Goal: Task Accomplishment & Management: Manage account settings

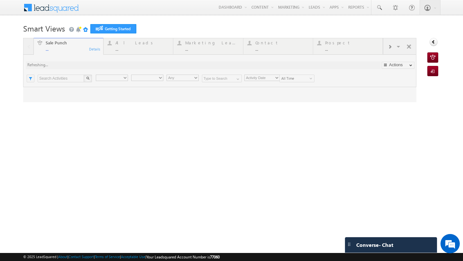
type input "Any Owner"
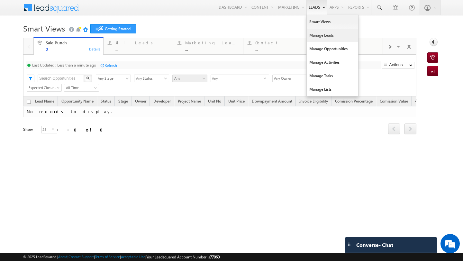
click at [314, 35] on link "Manage Leads" at bounding box center [332, 36] width 51 height 14
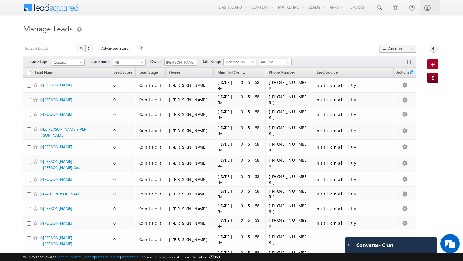
click at [27, 74] on input "checkbox" at bounding box center [29, 73] width 4 height 4
checkbox input "true"
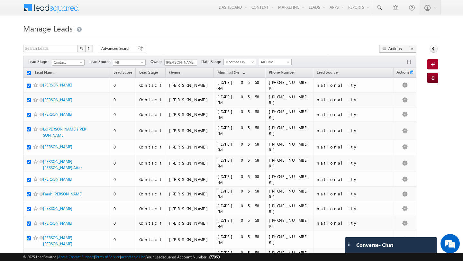
checkbox input "true"
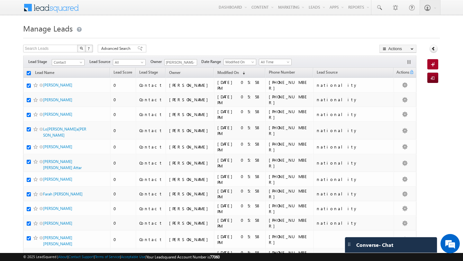
checkbox input "true"
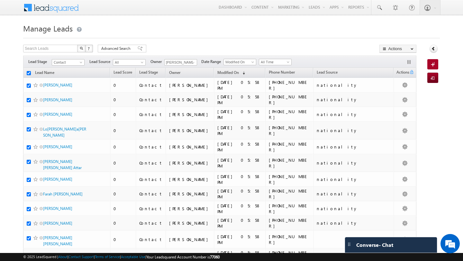
checkbox input "true"
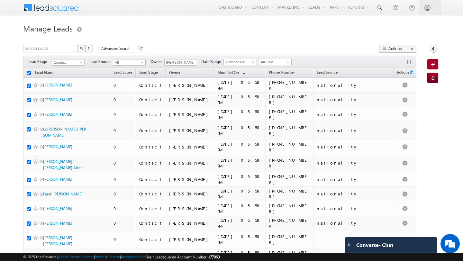
checkbox input "true"
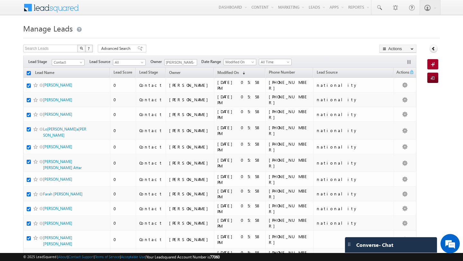
checkbox input "true"
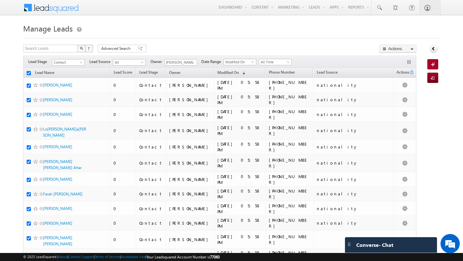
checkbox input "true"
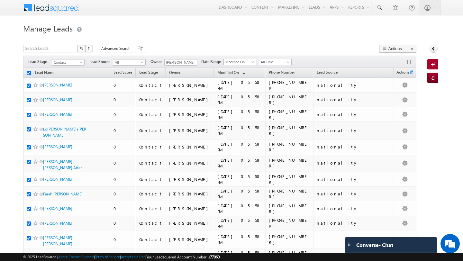
checkbox input "true"
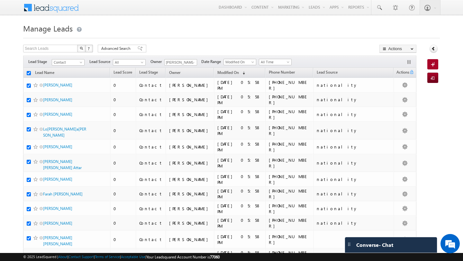
checkbox input "true"
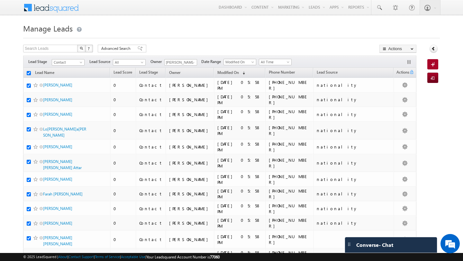
checkbox input "true"
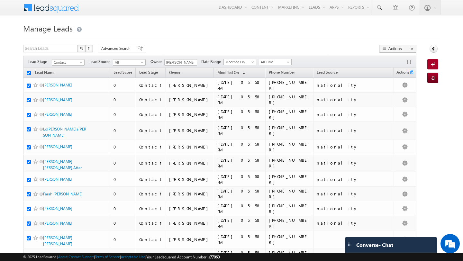
checkbox input "true"
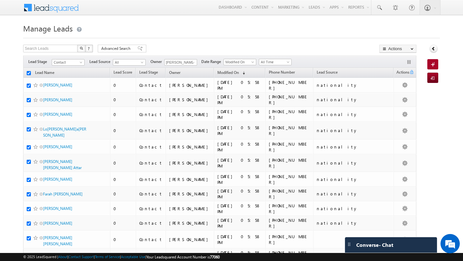
checkbox input "true"
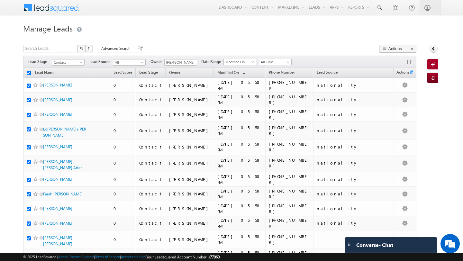
checkbox input "true"
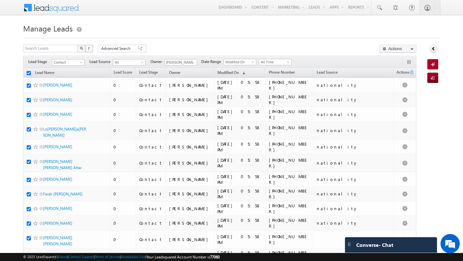
checkbox input "true"
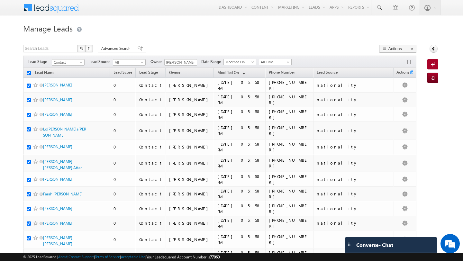
checkbox input "true"
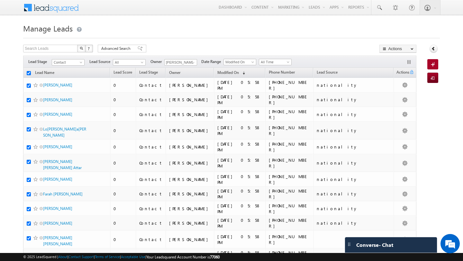
checkbox input "true"
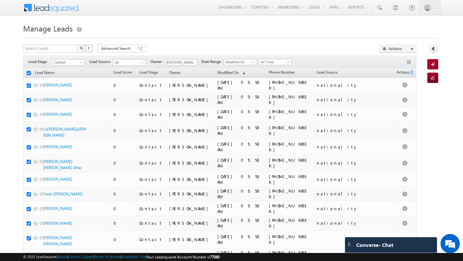
checkbox input "true"
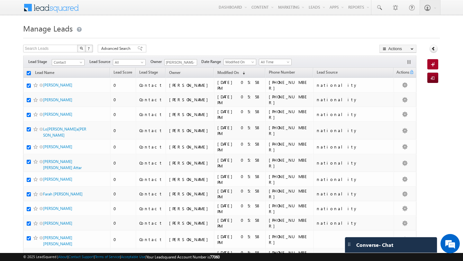
checkbox input "true"
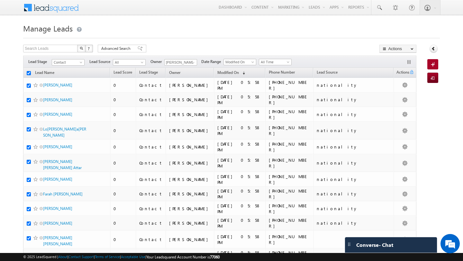
checkbox input "true"
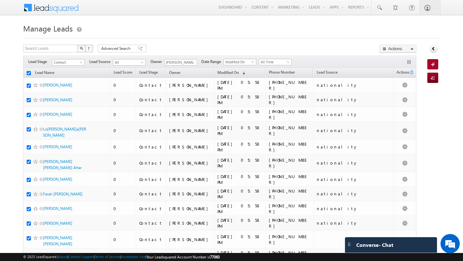
checkbox input "true"
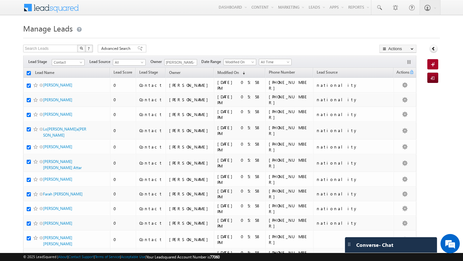
checkbox input "true"
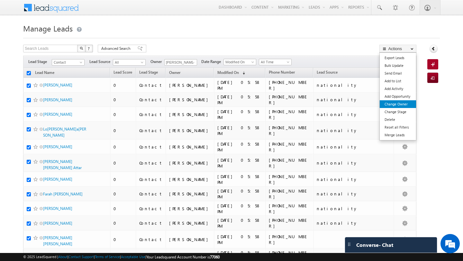
click at [390, 107] on link "Change Owner" at bounding box center [398, 104] width 36 height 8
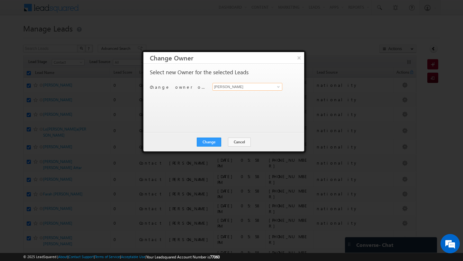
click at [217, 87] on input "[PERSON_NAME]" at bounding box center [247, 87] width 70 height 8
click at [229, 98] on span "nilesh.kalal@indglobal.ae" at bounding box center [244, 99] width 58 height 5
type input "Nilesh Kalal"
click at [217, 142] on button "Change" at bounding box center [209, 142] width 24 height 9
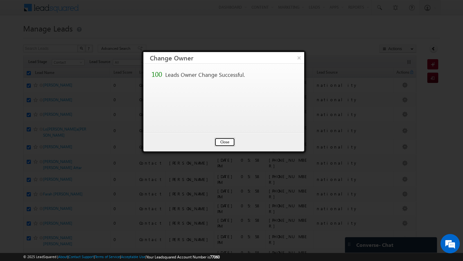
click at [221, 143] on button "Close" at bounding box center [224, 142] width 21 height 9
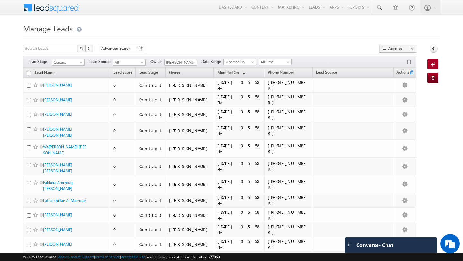
click at [30, 74] on input "checkbox" at bounding box center [29, 73] width 4 height 4
checkbox input "true"
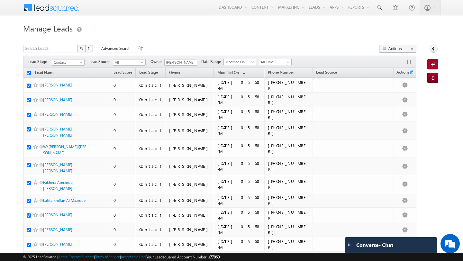
checkbox input "true"
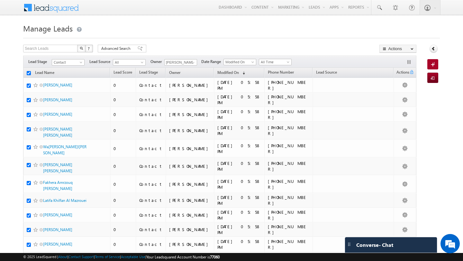
checkbox input "true"
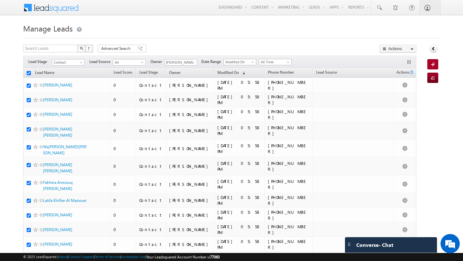
checkbox input "true"
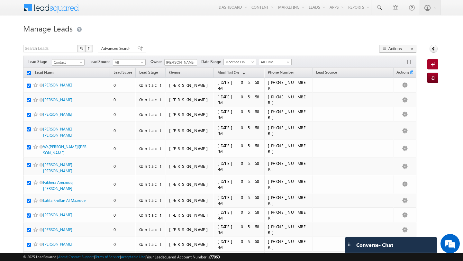
checkbox input "true"
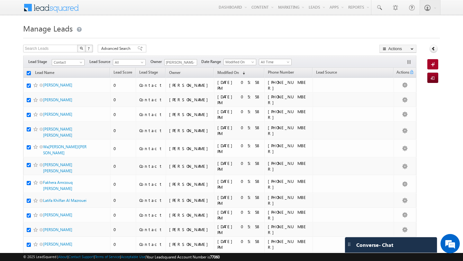
checkbox input "true"
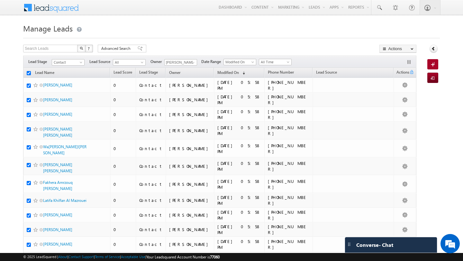
checkbox input "true"
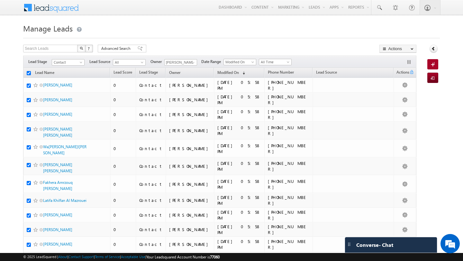
checkbox input "true"
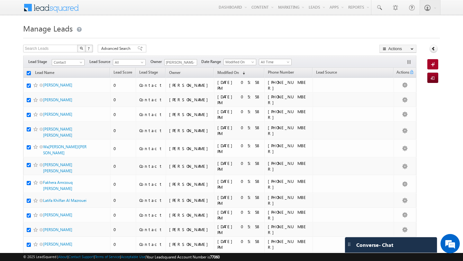
checkbox input "true"
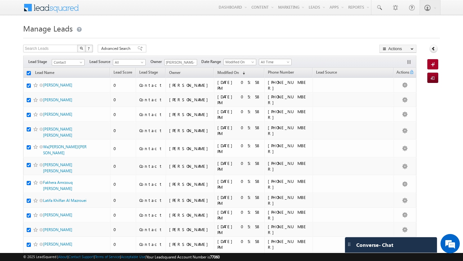
checkbox input "true"
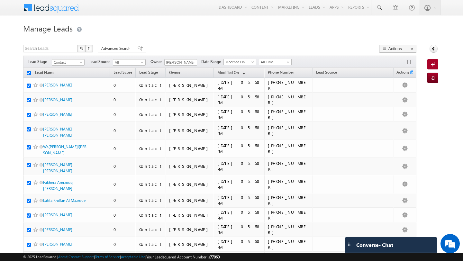
checkbox input "true"
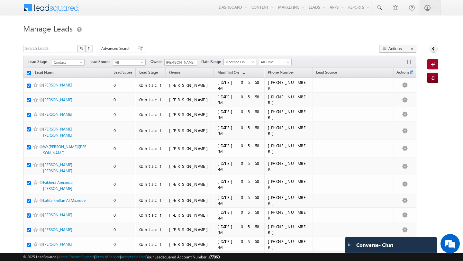
checkbox input "true"
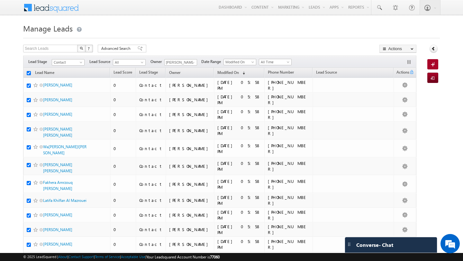
checkbox input "true"
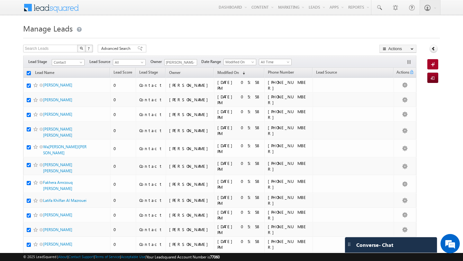
checkbox input "true"
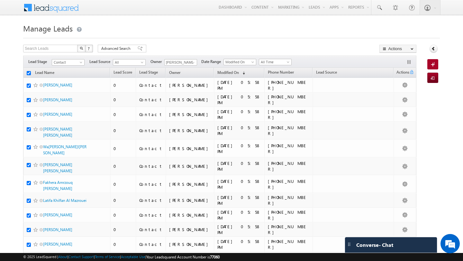
checkbox input "true"
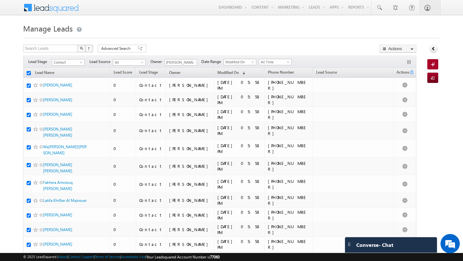
checkbox input "true"
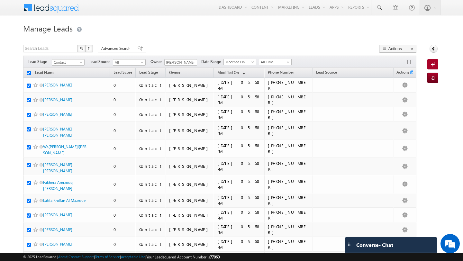
checkbox input "true"
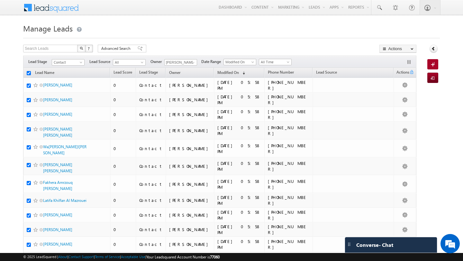
checkbox input "true"
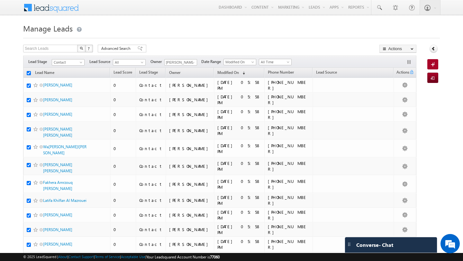
checkbox input "true"
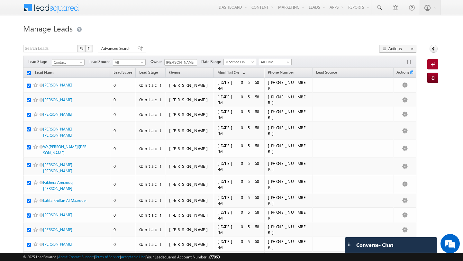
checkbox input "true"
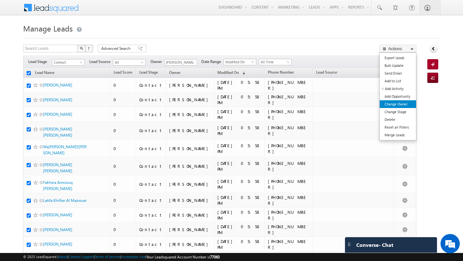
click at [390, 106] on link "Change Owner" at bounding box center [398, 104] width 36 height 8
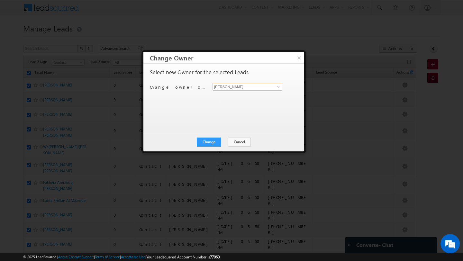
click at [226, 84] on input "[PERSON_NAME]" at bounding box center [247, 87] width 70 height 8
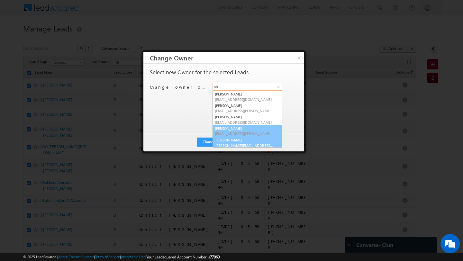
scroll to position [1, 0]
click at [229, 139] on link "Shubham Mhaske Shubham.Mhaske@indglobal.ae" at bounding box center [247, 141] width 70 height 12
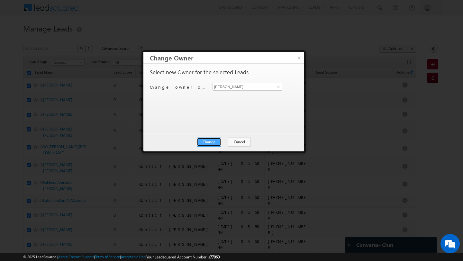
click at [211, 142] on button "Change" at bounding box center [209, 142] width 24 height 9
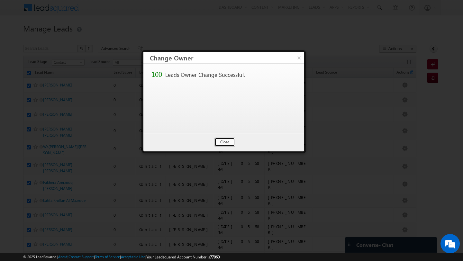
click at [222, 142] on button "Close" at bounding box center [224, 142] width 21 height 9
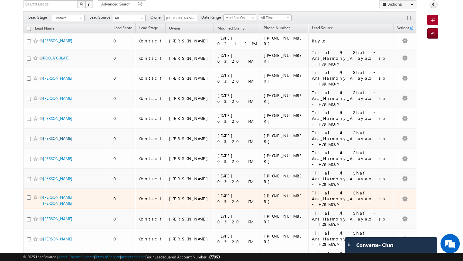
scroll to position [0, 0]
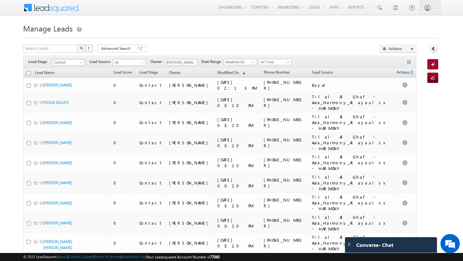
click at [78, 62] on span "Contact" at bounding box center [67, 62] width 31 height 6
click at [192, 62] on span at bounding box center [193, 62] width 5 height 5
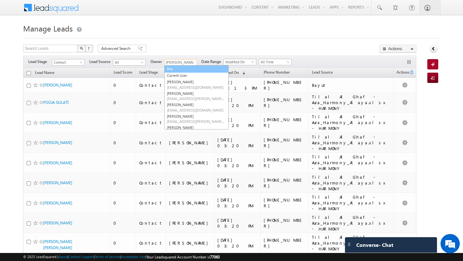
click at [171, 70] on link "Any" at bounding box center [196, 68] width 64 height 7
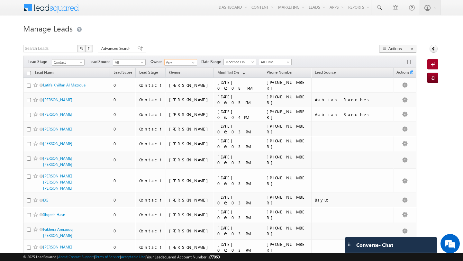
click at [192, 59] on link at bounding box center [192, 62] width 8 height 6
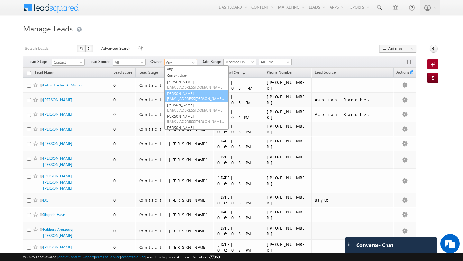
click at [179, 98] on span "disha.chouhan@indglobal.ae" at bounding box center [196, 98] width 58 height 5
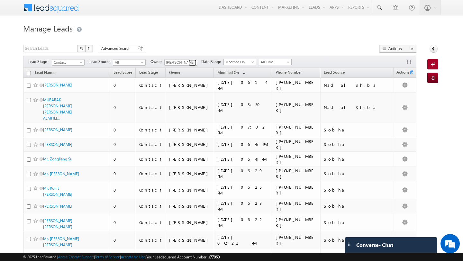
click at [191, 62] on span at bounding box center [193, 62] width 5 height 5
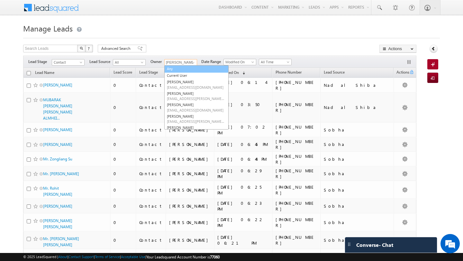
click at [172, 70] on link "Any" at bounding box center [196, 68] width 64 height 7
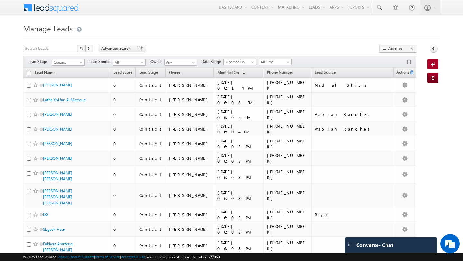
click at [117, 48] on span "Advanced Search" at bounding box center [116, 49] width 31 height 6
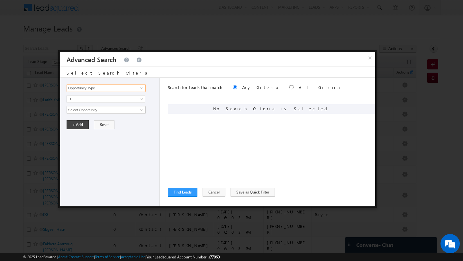
click at [122, 89] on input "Opportunity Type" at bounding box center [106, 88] width 79 height 8
click at [111, 103] on link "DNCR Status" at bounding box center [106, 101] width 79 height 7
click at [96, 111] on input "text" at bounding box center [106, 110] width 79 height 8
click at [76, 127] on button "+ Add" at bounding box center [78, 124] width 22 height 9
click at [142, 88] on span at bounding box center [141, 88] width 5 height 5
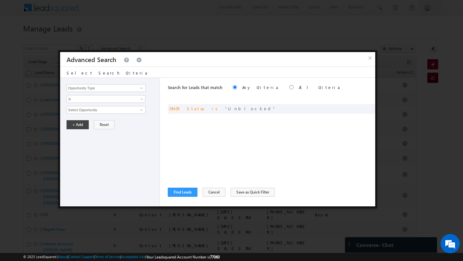
click at [129, 192] on div "Opportunity Type Lead Activity Task Sales Group Prospect Id Address 1 Address 2…" at bounding box center [110, 142] width 100 height 129
click at [140, 89] on span at bounding box center [141, 88] width 5 height 5
click at [132, 110] on link "Modified On" at bounding box center [106, 107] width 79 height 7
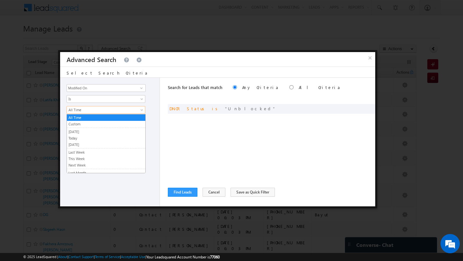
click at [107, 108] on span "All Time" at bounding box center [102, 110] width 70 height 6
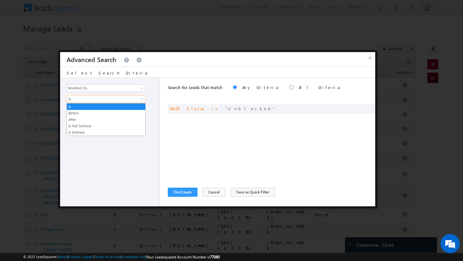
click at [82, 98] on span "Is" at bounding box center [102, 99] width 70 height 6
click at [81, 113] on link "Before" at bounding box center [106, 113] width 78 height 6
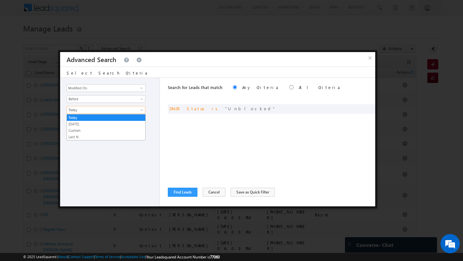
click at [80, 112] on span "Today" at bounding box center [102, 110] width 70 height 6
click at [79, 135] on link "Last N" at bounding box center [106, 137] width 78 height 6
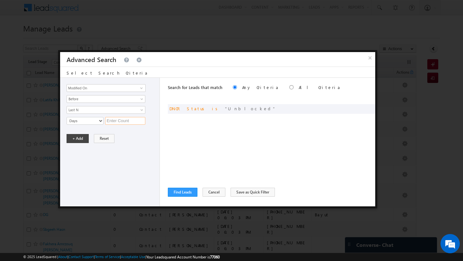
click at [117, 122] on input "text" at bounding box center [125, 121] width 40 height 8
click at [83, 138] on button "+ Add" at bounding box center [78, 138] width 22 height 9
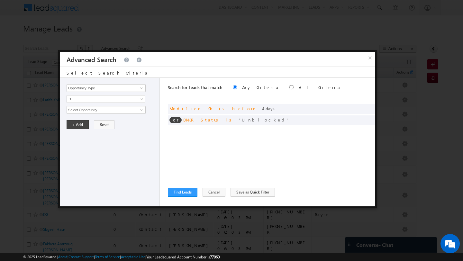
click at [299, 87] on label "All Criteria" at bounding box center [320, 87] width 42 height 5
click at [179, 192] on button "Find Leads" at bounding box center [183, 192] width 30 height 9
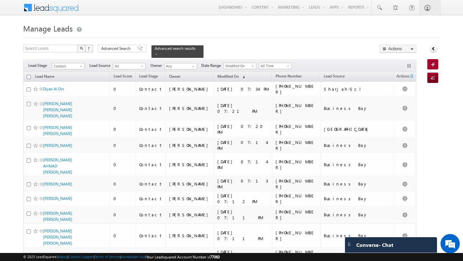
click at [29, 78] on input "checkbox" at bounding box center [29, 77] width 4 height 4
click at [29, 77] on input "checkbox" at bounding box center [29, 77] width 4 height 4
click at [407, 51] on button "Actions" at bounding box center [397, 49] width 37 height 8
click at [309, 46] on div "Search Leads X ? 2210 results found Advanced Search Advanced Search Advanced se…" at bounding box center [219, 51] width 393 height 13
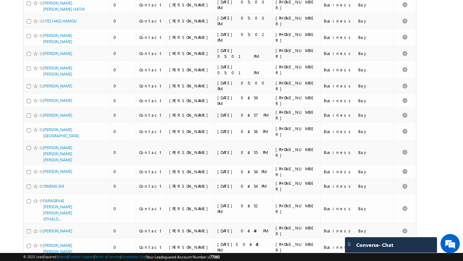
scroll to position [1476, 0]
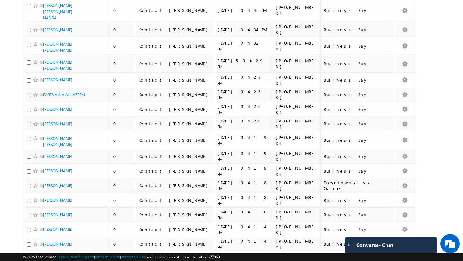
click at [52, 261] on span "select" at bounding box center [54, 264] width 5 height 3
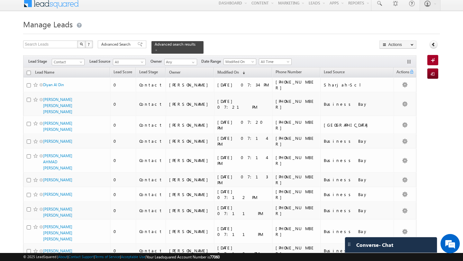
scroll to position [0, 0]
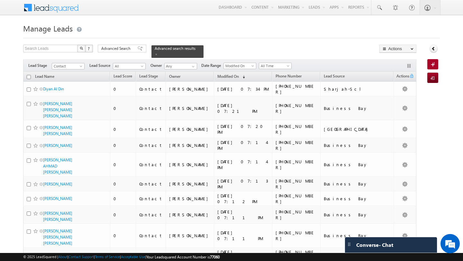
click at [28, 77] on input "checkbox" at bounding box center [29, 77] width 4 height 4
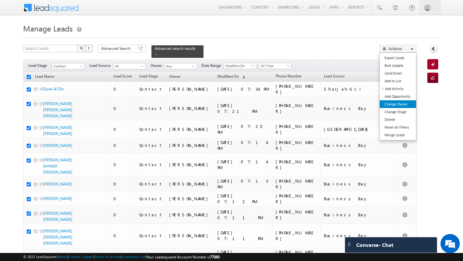
click at [398, 105] on link "Change Owner" at bounding box center [398, 104] width 36 height 8
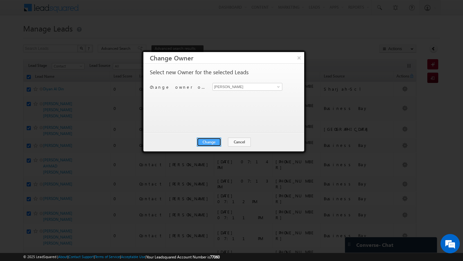
click at [217, 139] on button "Change" at bounding box center [209, 142] width 24 height 9
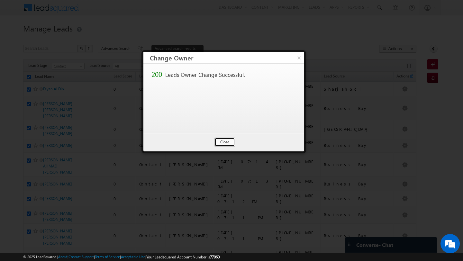
click at [223, 141] on button "Close" at bounding box center [224, 142] width 21 height 9
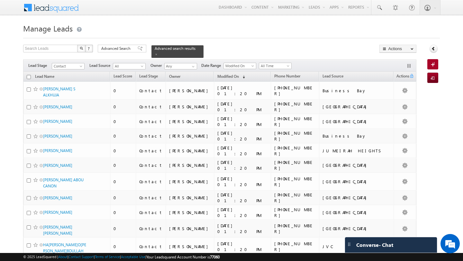
click at [29, 77] on input "checkbox" at bounding box center [29, 77] width 4 height 4
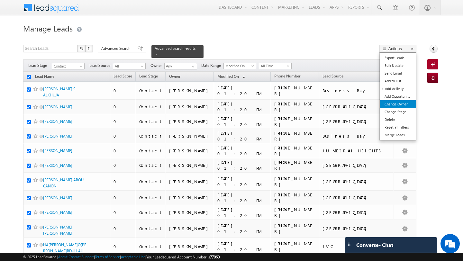
click at [387, 103] on link "Change Owner" at bounding box center [398, 104] width 36 height 8
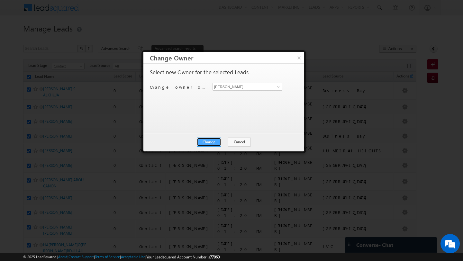
click at [211, 142] on button "Change" at bounding box center [209, 142] width 24 height 9
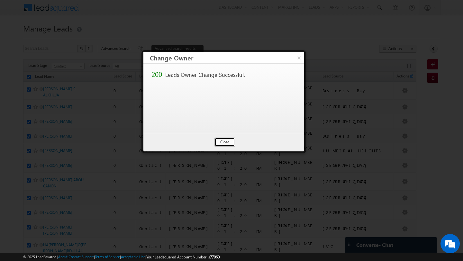
click at [224, 141] on button "Close" at bounding box center [224, 142] width 21 height 9
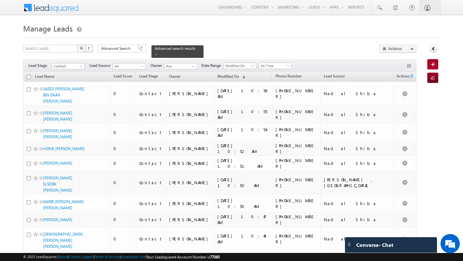
click at [29, 77] on input "checkbox" at bounding box center [29, 77] width 4 height 4
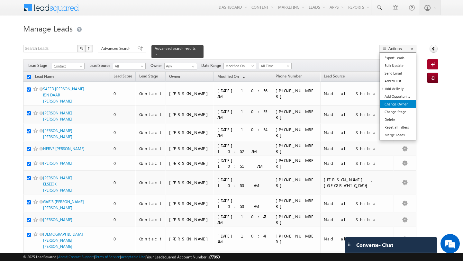
click at [390, 102] on link "Change Owner" at bounding box center [398, 104] width 36 height 8
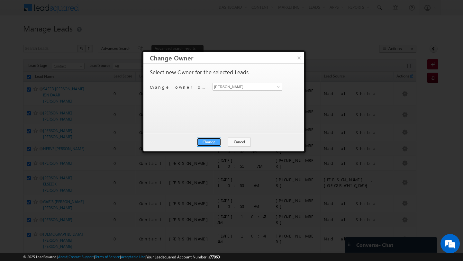
click at [210, 145] on button "Change" at bounding box center [209, 142] width 24 height 9
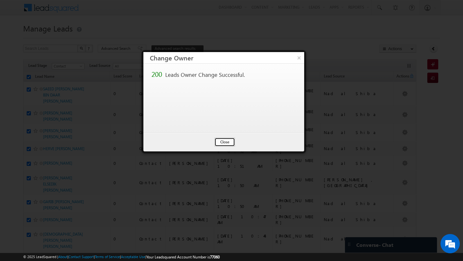
click at [230, 143] on button "Close" at bounding box center [224, 142] width 21 height 9
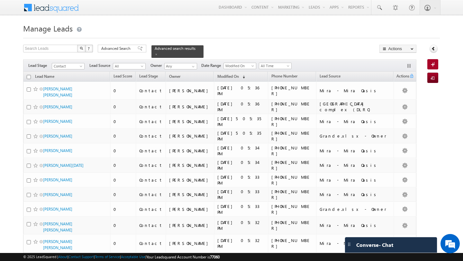
click at [29, 77] on input "checkbox" at bounding box center [29, 77] width 4 height 4
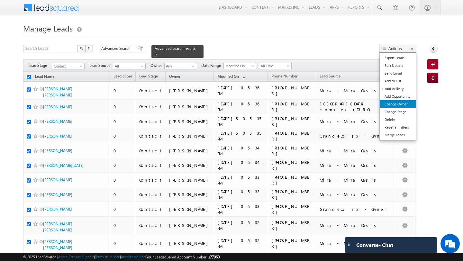
click at [392, 107] on link "Change Owner" at bounding box center [398, 104] width 36 height 8
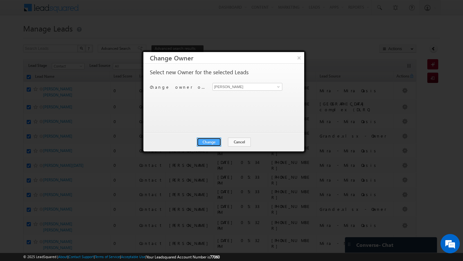
click at [215, 142] on button "Change" at bounding box center [209, 142] width 24 height 9
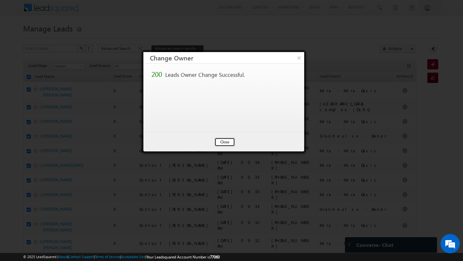
click at [229, 144] on button "Close" at bounding box center [224, 142] width 21 height 9
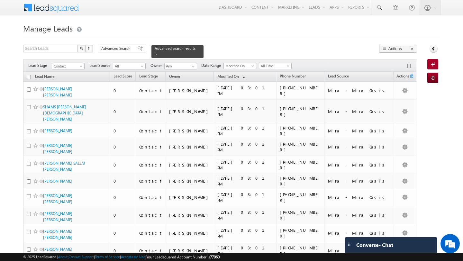
click at [30, 77] on input "checkbox" at bounding box center [29, 77] width 4 height 4
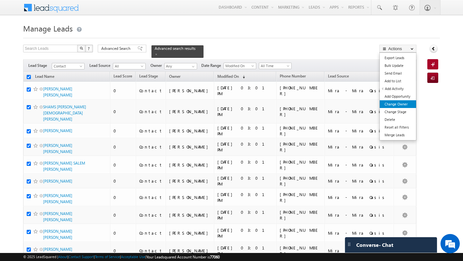
click at [394, 104] on link "Change Owner" at bounding box center [398, 104] width 36 height 8
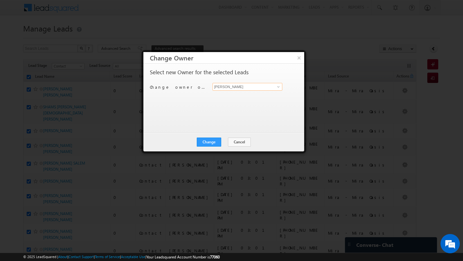
click at [242, 88] on input "[PERSON_NAME]" at bounding box center [247, 87] width 70 height 8
click at [279, 87] on span at bounding box center [278, 86] width 5 height 5
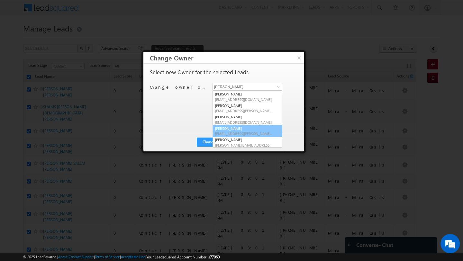
click at [183, 132] on div "Select new Owner for the selected Leads Change owner of 200 leads to Ashish Ran…" at bounding box center [223, 98] width 161 height 69
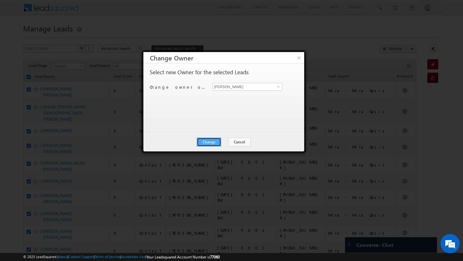
click at [204, 142] on button "Change" at bounding box center [209, 142] width 24 height 9
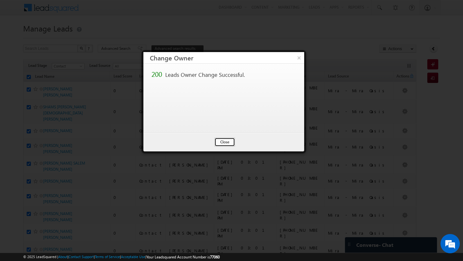
click at [221, 142] on button "Close" at bounding box center [224, 142] width 21 height 9
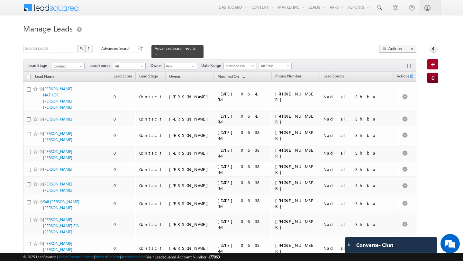
click at [27, 77] on input "checkbox" at bounding box center [29, 77] width 4 height 4
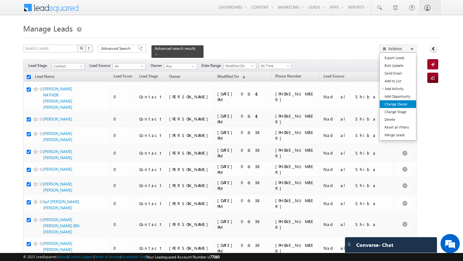
click at [394, 103] on link "Change Owner" at bounding box center [398, 104] width 36 height 8
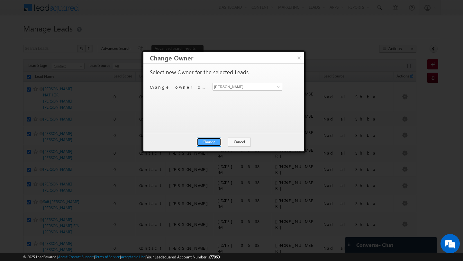
click at [211, 142] on button "Change" at bounding box center [209, 142] width 24 height 9
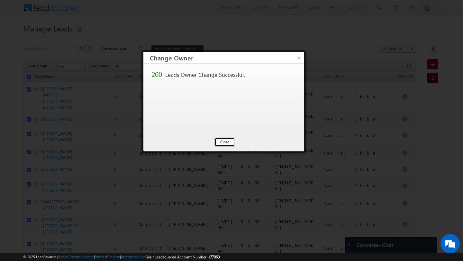
click at [220, 140] on button "Close" at bounding box center [224, 142] width 21 height 9
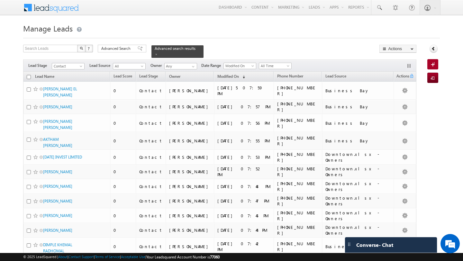
click at [29, 77] on input "checkbox" at bounding box center [29, 77] width 4 height 4
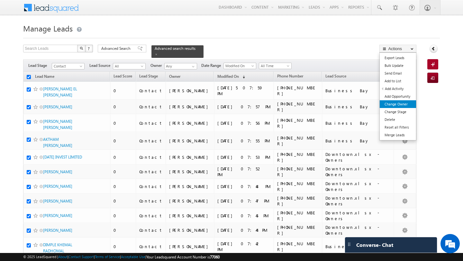
click at [394, 104] on link "Change Owner" at bounding box center [398, 104] width 36 height 8
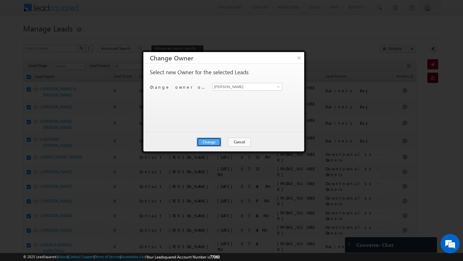
click at [211, 141] on button "Change" at bounding box center [209, 142] width 24 height 9
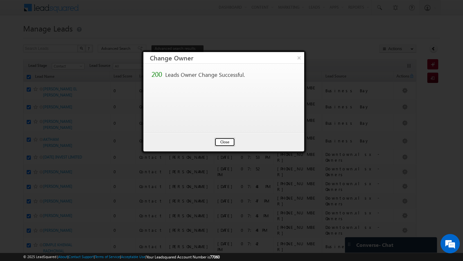
click at [228, 141] on button "Close" at bounding box center [224, 142] width 21 height 9
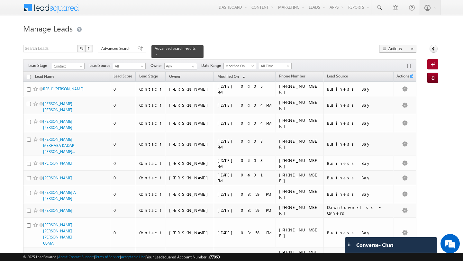
click at [29, 76] on input "checkbox" at bounding box center [29, 77] width 4 height 4
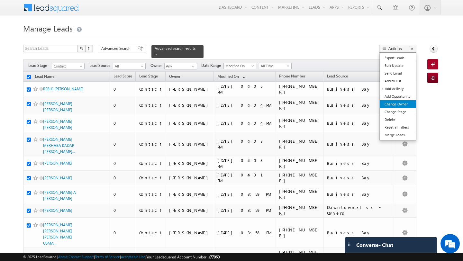
click at [395, 105] on link "Change Owner" at bounding box center [398, 104] width 36 height 8
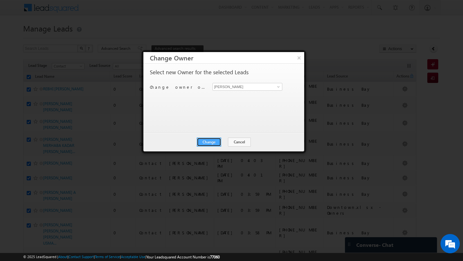
click at [216, 141] on button "Change" at bounding box center [209, 142] width 24 height 9
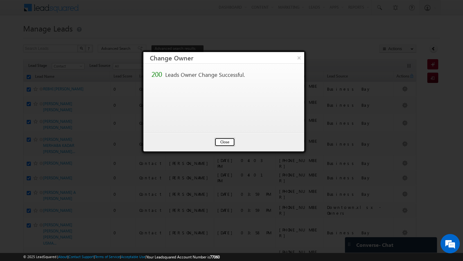
click at [222, 142] on button "Close" at bounding box center [224, 142] width 21 height 9
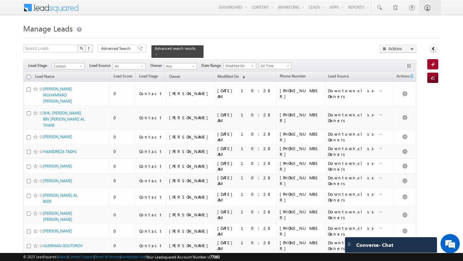
click at [30, 77] on input "checkbox" at bounding box center [29, 77] width 4 height 4
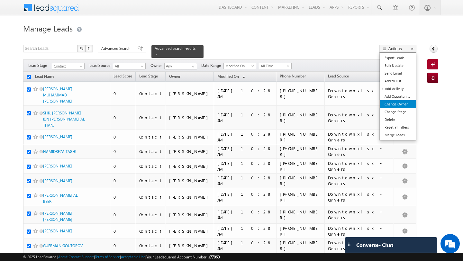
click at [390, 106] on link "Change Owner" at bounding box center [398, 104] width 36 height 8
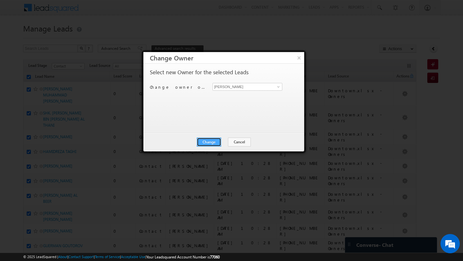
click at [210, 143] on button "Change" at bounding box center [209, 142] width 24 height 9
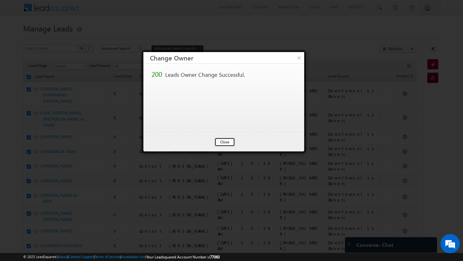
click at [220, 142] on button "Close" at bounding box center [224, 142] width 21 height 9
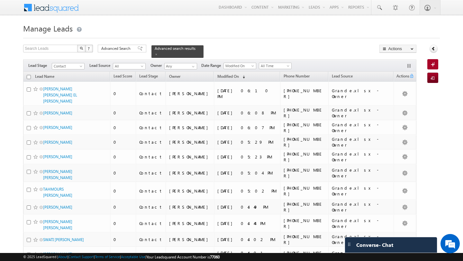
click at [29, 77] on input "checkbox" at bounding box center [29, 77] width 4 height 4
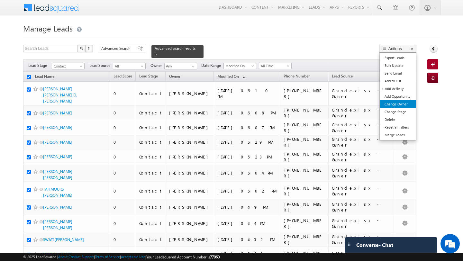
click at [389, 104] on link "Change Owner" at bounding box center [398, 104] width 36 height 8
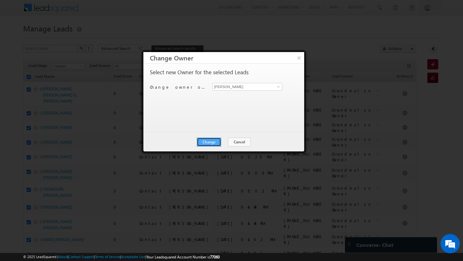
click at [215, 141] on button "Change" at bounding box center [209, 142] width 24 height 9
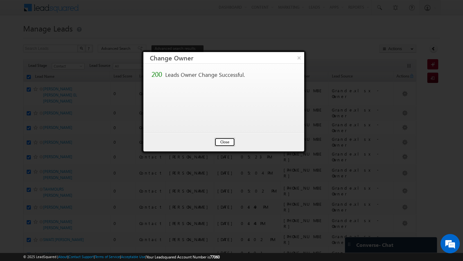
click at [229, 141] on button "Close" at bounding box center [224, 142] width 21 height 9
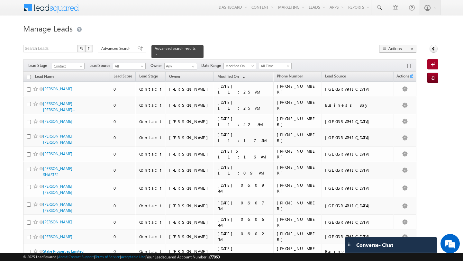
click at [30, 77] on input "checkbox" at bounding box center [29, 77] width 4 height 4
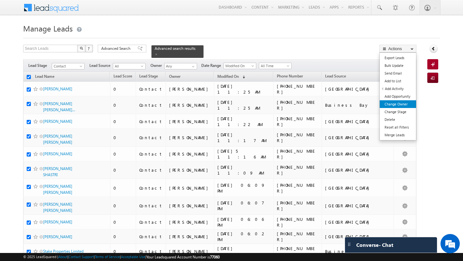
click at [388, 103] on link "Change Owner" at bounding box center [398, 104] width 36 height 8
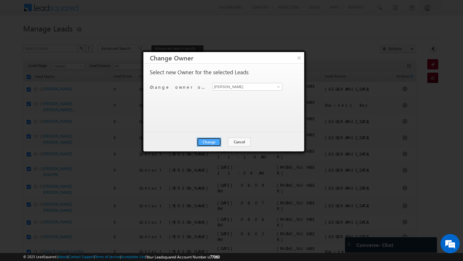
click at [216, 140] on button "Change" at bounding box center [209, 142] width 24 height 9
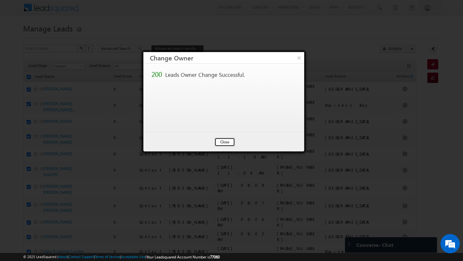
click at [230, 145] on button "Close" at bounding box center [224, 142] width 21 height 9
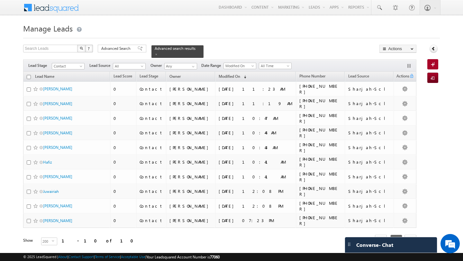
click at [30, 78] on input "checkbox" at bounding box center [29, 77] width 4 height 4
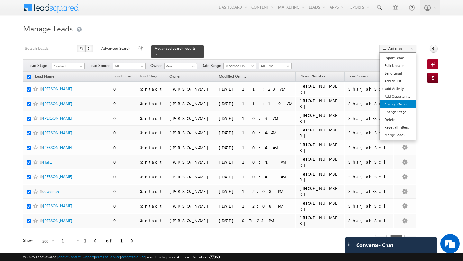
click at [389, 102] on link "Change Owner" at bounding box center [398, 104] width 36 height 8
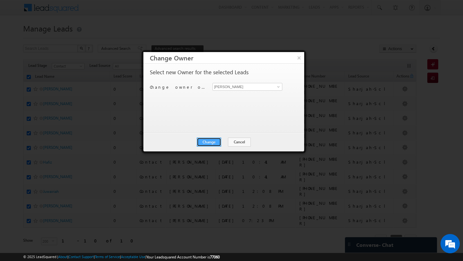
click at [220, 141] on button "Change" at bounding box center [209, 142] width 24 height 9
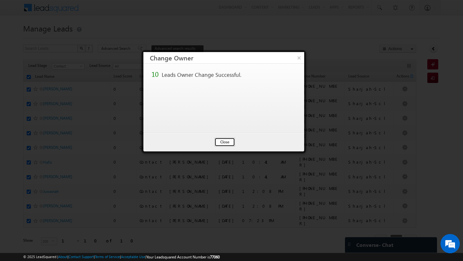
click at [226, 143] on button "Close" at bounding box center [224, 142] width 21 height 9
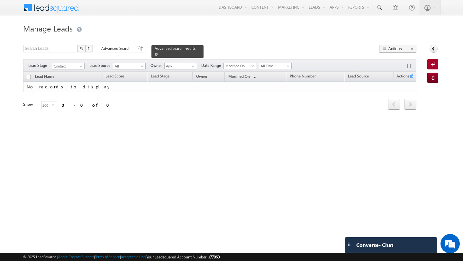
click at [160, 51] on div "Advanced search results" at bounding box center [177, 51] width 52 height 13
click at [131, 52] on div "Advanced Search" at bounding box center [122, 49] width 49 height 8
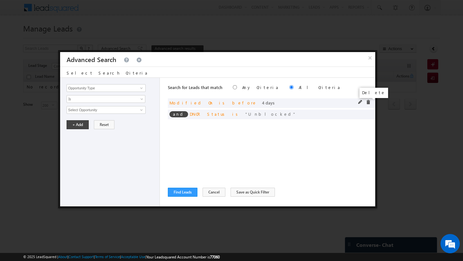
click at [368, 102] on span at bounding box center [368, 102] width 5 height 5
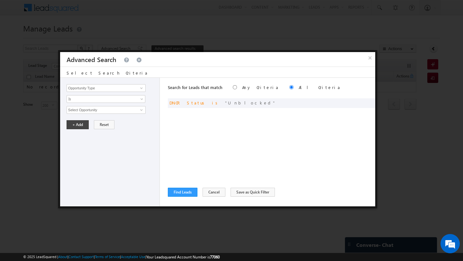
click at [177, 187] on div "Search for Leads that match Any Criteria All Criteria Note that the current tri…" at bounding box center [271, 142] width 207 height 129
click at [177, 193] on button "Find Leads" at bounding box center [183, 192] width 30 height 9
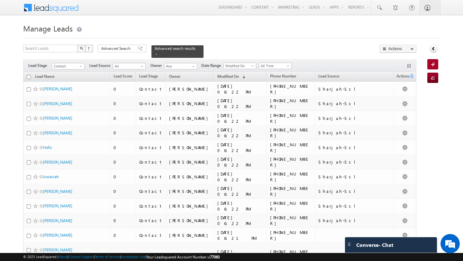
click at [28, 76] on input "checkbox" at bounding box center [29, 77] width 4 height 4
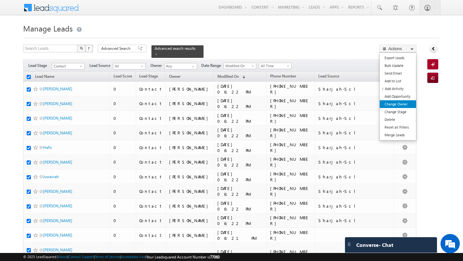
click at [394, 102] on link "Change Owner" at bounding box center [398, 104] width 36 height 8
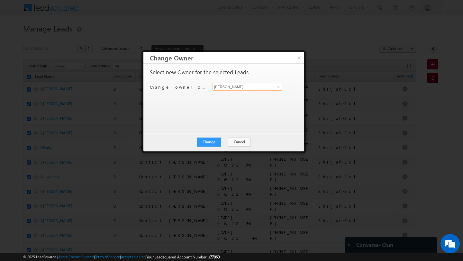
click at [244, 86] on input "[PERSON_NAME]" at bounding box center [247, 87] width 70 height 8
click at [280, 89] on span at bounding box center [278, 86] width 5 height 5
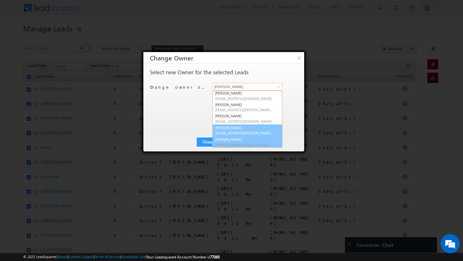
scroll to position [1, 0]
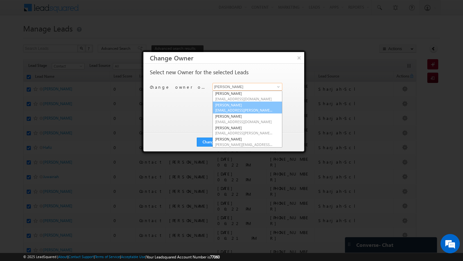
click at [229, 107] on link "Disha Chouhan disha.chouhan@indglobal.ae" at bounding box center [247, 108] width 70 height 12
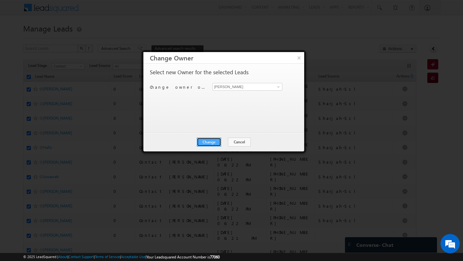
click at [215, 141] on button "Change" at bounding box center [209, 142] width 24 height 9
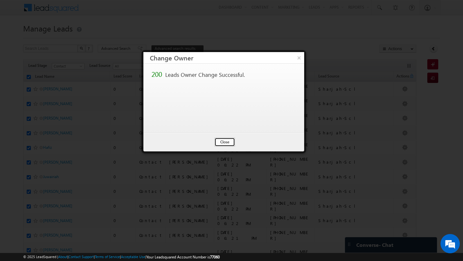
click at [219, 142] on button "Close" at bounding box center [224, 142] width 21 height 9
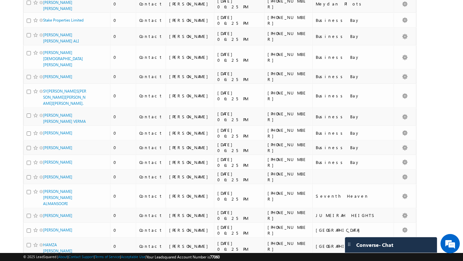
scroll to position [0, 0]
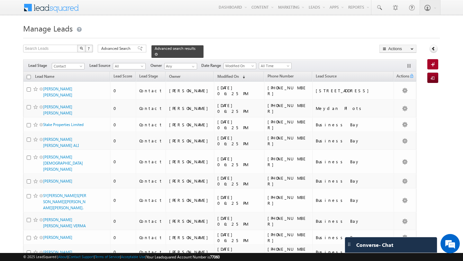
click at [155, 54] on span at bounding box center [156, 54] width 3 height 3
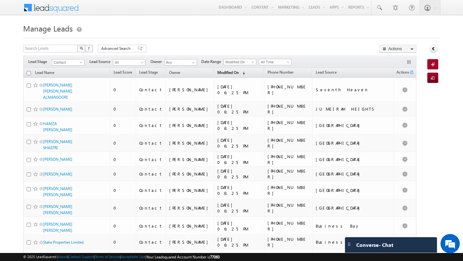
click at [231, 73] on span "Modified On" at bounding box center [228, 72] width 22 height 5
click at [28, 74] on input "checkbox" at bounding box center [29, 73] width 4 height 4
click at [228, 75] on span "Modified On" at bounding box center [228, 72] width 22 height 5
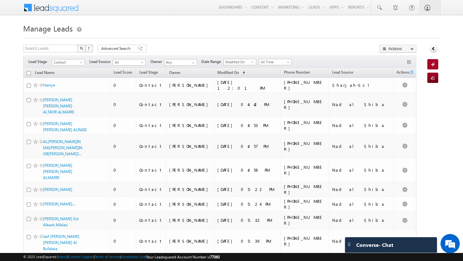
click at [28, 73] on input "checkbox" at bounding box center [29, 73] width 4 height 4
click at [125, 50] on span "Advanced Search" at bounding box center [116, 49] width 31 height 6
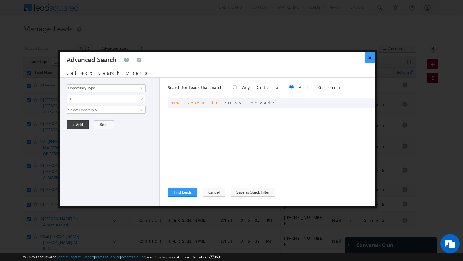
click at [370, 57] on button "×" at bounding box center [370, 57] width 11 height 11
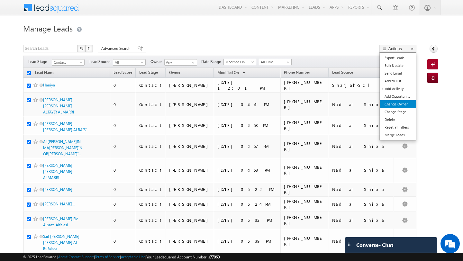
click at [395, 104] on link "Change Owner" at bounding box center [398, 104] width 36 height 8
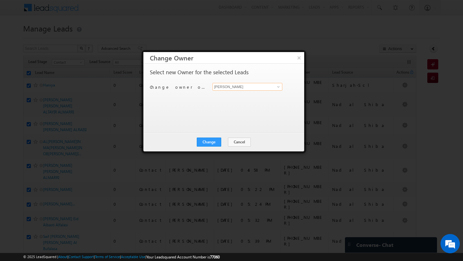
click at [219, 89] on input "[PERSON_NAME]" at bounding box center [247, 87] width 70 height 8
click at [233, 109] on span "Shubham.Mhaske@indglobal.ae" at bounding box center [244, 110] width 58 height 5
click at [209, 143] on button "Change" at bounding box center [209, 142] width 24 height 9
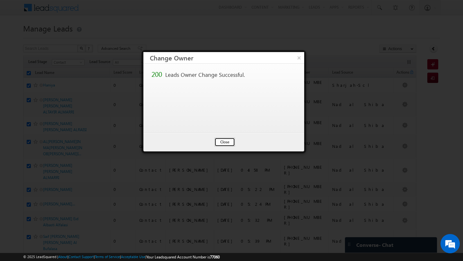
click at [226, 144] on button "Close" at bounding box center [224, 142] width 21 height 9
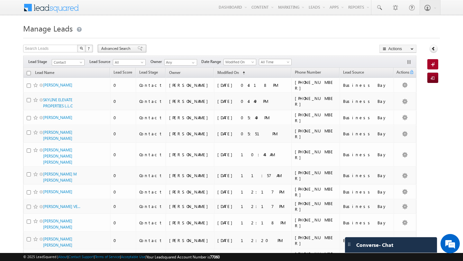
click at [119, 50] on span "Advanced Search" at bounding box center [116, 49] width 31 height 6
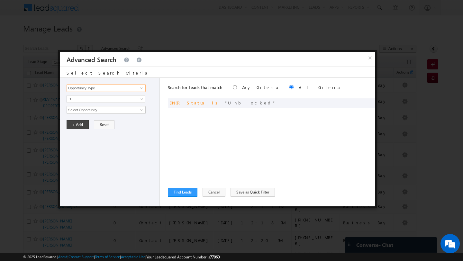
click at [132, 90] on input "Opportunity Type" at bounding box center [106, 88] width 79 height 8
click at [106, 107] on link "Modified On" at bounding box center [106, 107] width 79 height 7
click at [93, 98] on span "Is" at bounding box center [102, 99] width 70 height 6
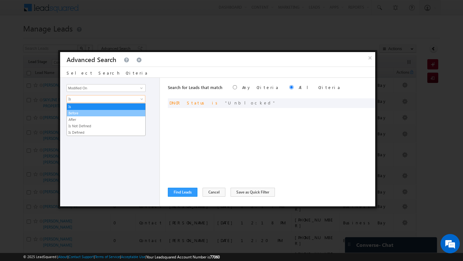
click at [83, 112] on link "Before" at bounding box center [106, 113] width 78 height 6
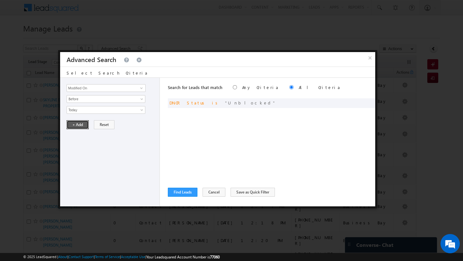
click at [76, 125] on button "+ Add" at bounding box center [78, 124] width 22 height 9
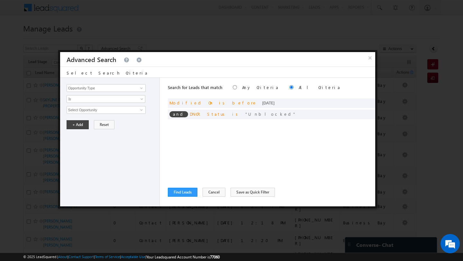
click at [185, 186] on div "Search for Leads that match Any Criteria All Criteria Note that the current tri…" at bounding box center [271, 142] width 207 height 129
click at [184, 195] on button "Find Leads" at bounding box center [183, 192] width 30 height 9
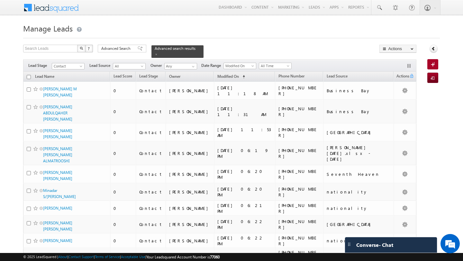
click at [28, 77] on input "checkbox" at bounding box center [29, 77] width 4 height 4
click at [193, 65] on span at bounding box center [193, 66] width 5 height 5
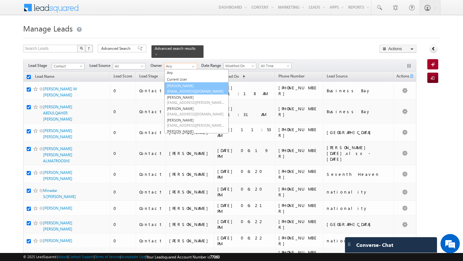
click at [174, 89] on span "ashish.ranjan@indglobal.ae" at bounding box center [196, 91] width 58 height 5
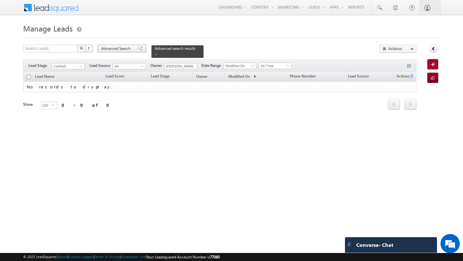
click at [115, 49] on span "Advanced Search" at bounding box center [116, 49] width 31 height 6
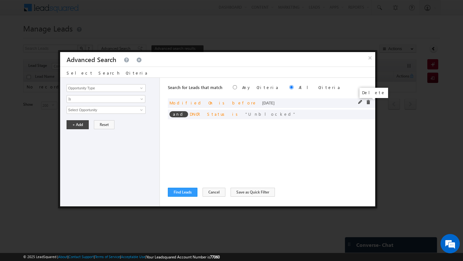
click at [369, 101] on span at bounding box center [368, 102] width 5 height 5
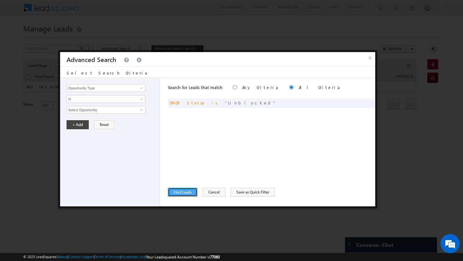
click at [187, 193] on button "Find Leads" at bounding box center [183, 192] width 30 height 9
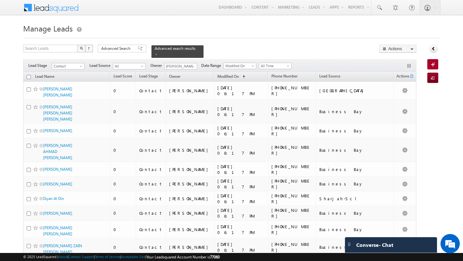
click at [28, 76] on input "checkbox" at bounding box center [29, 77] width 4 height 4
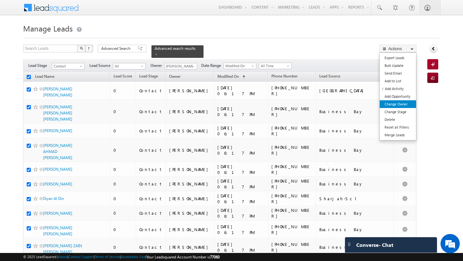
click at [391, 103] on link "Change Owner" at bounding box center [398, 104] width 36 height 8
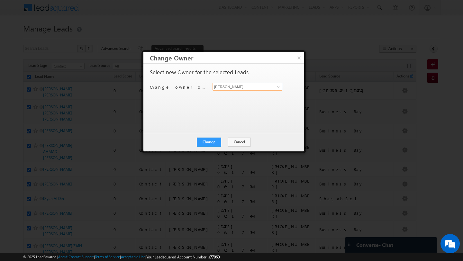
click at [241, 89] on input "[PERSON_NAME]" at bounding box center [247, 87] width 70 height 8
click at [254, 108] on span "nilesh.kalal@indglobal.ae" at bounding box center [244, 110] width 58 height 5
click at [205, 143] on button "Change" at bounding box center [209, 142] width 24 height 9
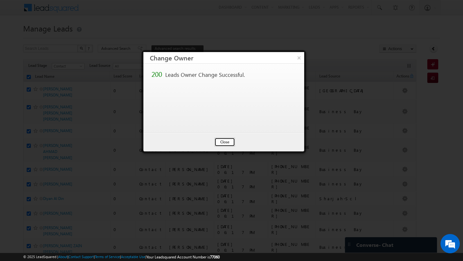
click at [230, 143] on button "Close" at bounding box center [224, 142] width 21 height 9
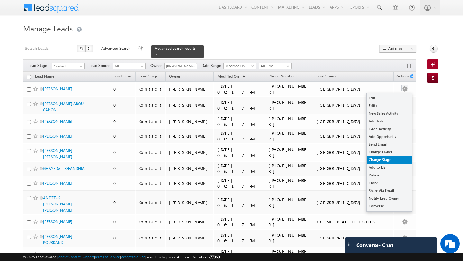
click at [396, 161] on link "Change Stage" at bounding box center [388, 160] width 45 height 8
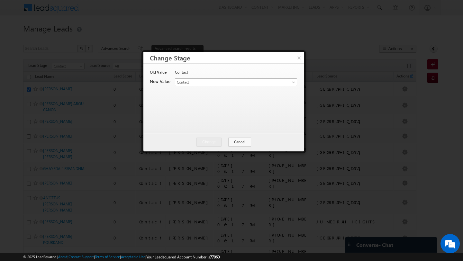
click at [209, 83] on span "Contact" at bounding box center [228, 82] width 106 height 6
click at [245, 142] on button "Cancel" at bounding box center [239, 142] width 23 height 9
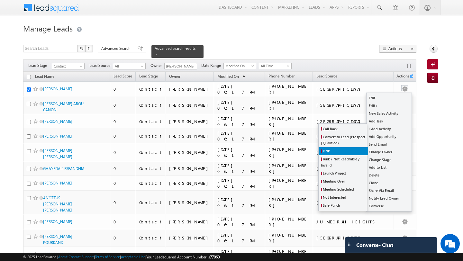
click at [341, 149] on link "DNP" at bounding box center [344, 151] width 50 height 8
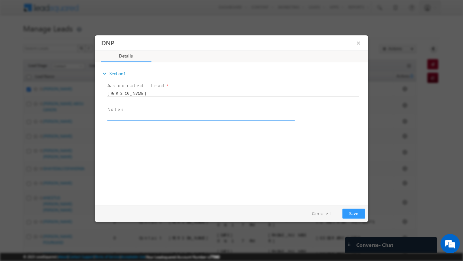
click at [123, 116] on textarea at bounding box center [200, 116] width 186 height 7
click at [359, 216] on button "Save" at bounding box center [353, 214] width 23 height 10
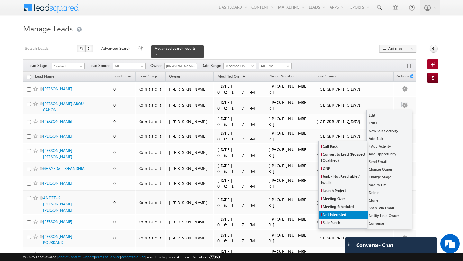
click at [336, 215] on span "Not Interested" at bounding box center [334, 214] width 23 height 4
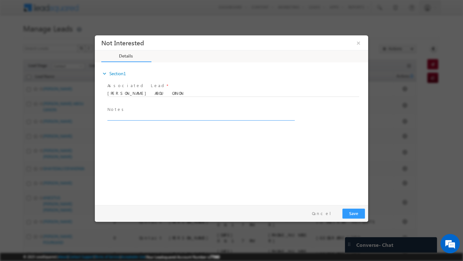
click at [148, 115] on textarea at bounding box center [200, 116] width 186 height 7
click at [352, 212] on button "Save" at bounding box center [353, 214] width 23 height 10
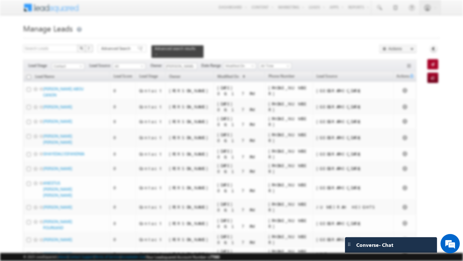
click at [358, 47] on div at bounding box center [231, 128] width 273 height 186
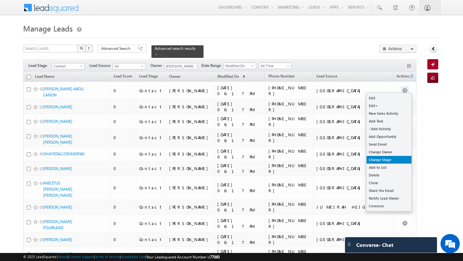
click at [390, 160] on link "Change Stage" at bounding box center [388, 160] width 45 height 8
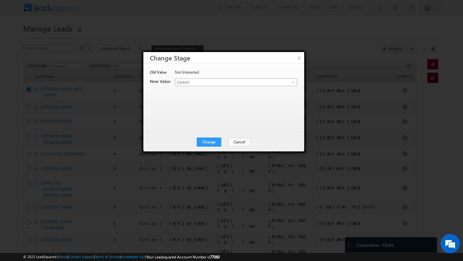
click at [230, 83] on span "Contact" at bounding box center [228, 82] width 106 height 6
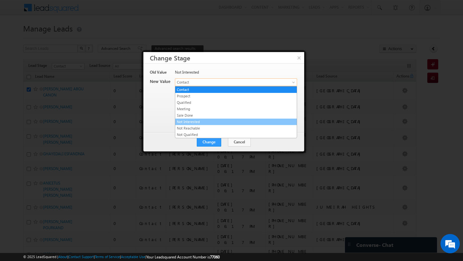
click at [221, 120] on link "Not Interested" at bounding box center [236, 122] width 122 height 6
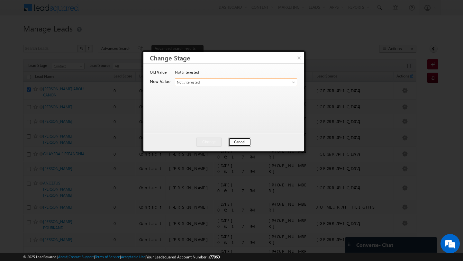
click at [240, 141] on button "Cancel" at bounding box center [239, 142] width 23 height 9
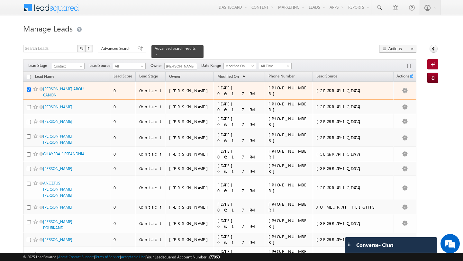
click at [30, 89] on input "checkbox" at bounding box center [29, 89] width 4 height 4
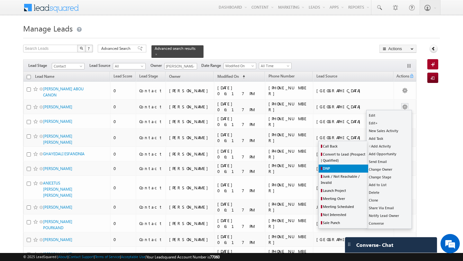
click at [338, 169] on link "DNP" at bounding box center [344, 169] width 50 height 8
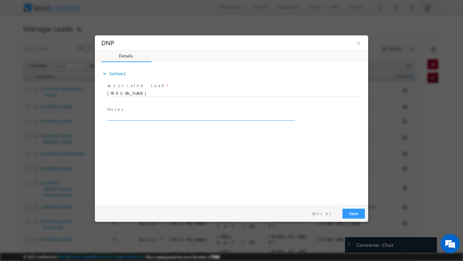
click at [185, 114] on textarea at bounding box center [200, 116] width 186 height 7
click at [352, 211] on button "Save" at bounding box center [353, 214] width 23 height 10
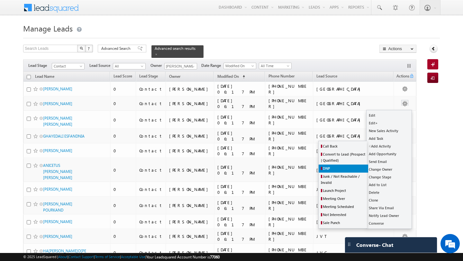
click at [345, 170] on link "DNP" at bounding box center [344, 169] width 50 height 8
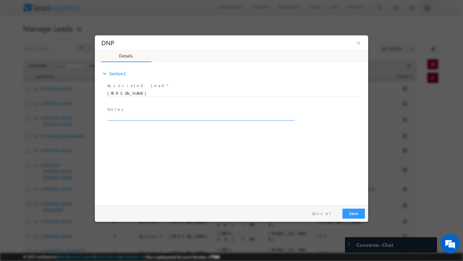
click at [151, 115] on textarea at bounding box center [200, 116] width 186 height 7
click at [358, 215] on button "Save" at bounding box center [353, 214] width 23 height 10
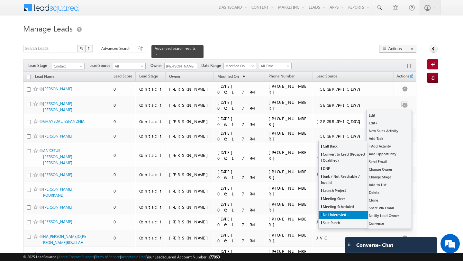
click at [334, 216] on span "Not Interested" at bounding box center [334, 214] width 23 height 4
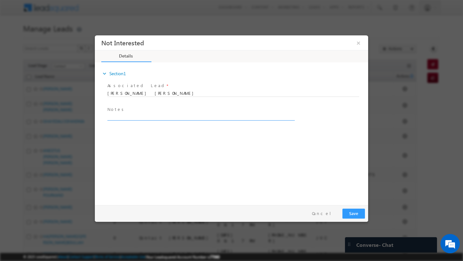
click at [116, 117] on textarea at bounding box center [200, 116] width 186 height 7
click at [354, 213] on button "Save" at bounding box center [353, 214] width 23 height 10
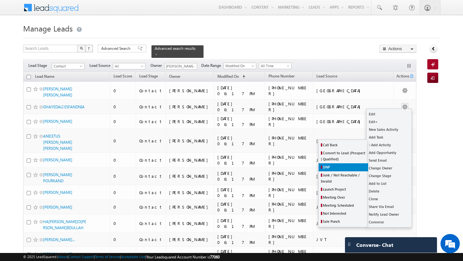
click at [340, 165] on link "DNP" at bounding box center [344, 167] width 50 height 8
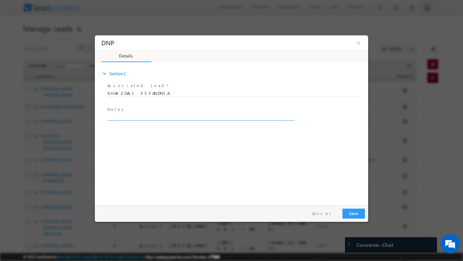
click at [157, 120] on textarea at bounding box center [200, 116] width 186 height 7
type textarea "DNP"
click at [349, 215] on button "Save" at bounding box center [353, 214] width 23 height 10
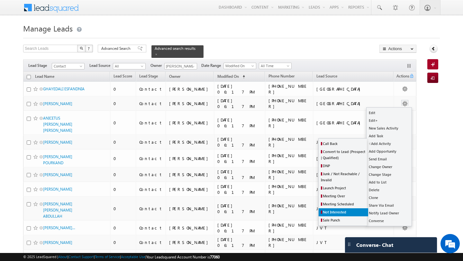
click at [338, 210] on span "Not Interested" at bounding box center [334, 212] width 23 height 4
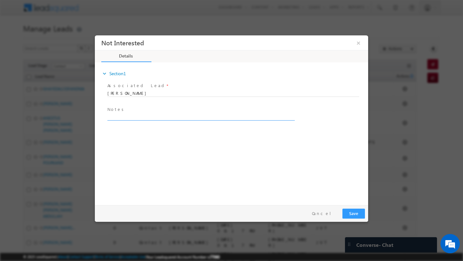
click at [149, 115] on textarea at bounding box center [200, 116] width 186 height 7
type textarea "NOT INTERESTED"
click at [360, 212] on button "Save" at bounding box center [353, 214] width 23 height 10
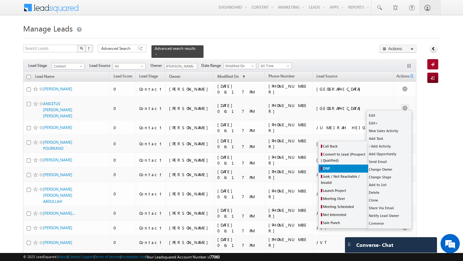
click at [334, 166] on link "DNP" at bounding box center [344, 169] width 50 height 8
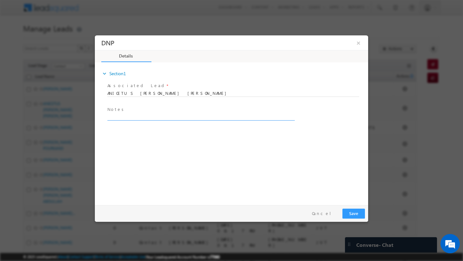
click at [182, 114] on textarea at bounding box center [200, 116] width 186 height 7
type textarea "DNP"
click at [356, 216] on button "Save" at bounding box center [353, 214] width 23 height 10
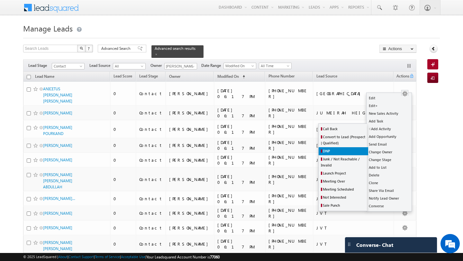
click at [328, 154] on link "DNP" at bounding box center [344, 151] width 50 height 8
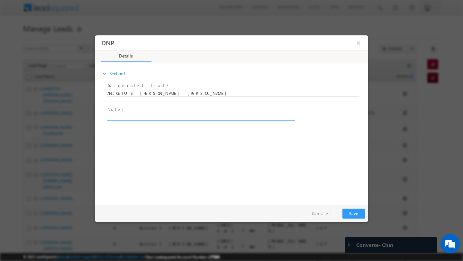
click at [149, 117] on textarea at bounding box center [200, 116] width 186 height 7
type textarea "DNP"
click at [354, 212] on button "Save" at bounding box center [353, 214] width 23 height 10
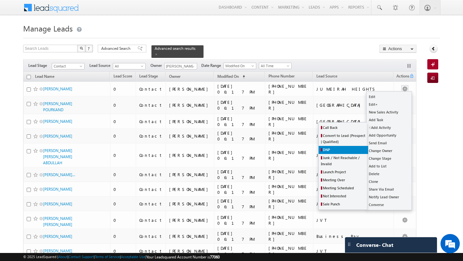
click at [342, 149] on link "DNP" at bounding box center [344, 150] width 50 height 8
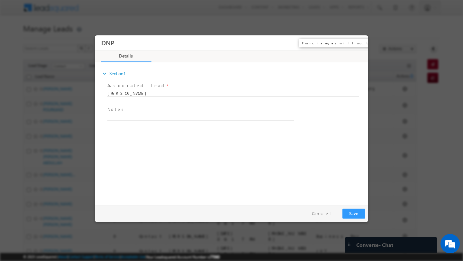
click at [359, 42] on button "×" at bounding box center [358, 43] width 11 height 12
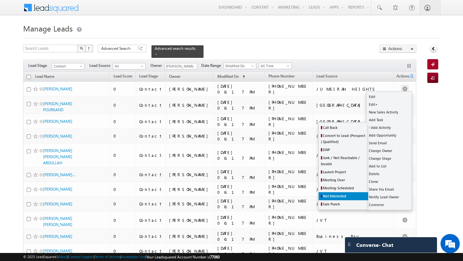
click at [329, 194] on span "Not Interested" at bounding box center [334, 196] width 23 height 4
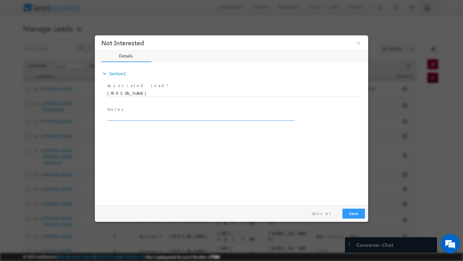
click at [142, 116] on textarea at bounding box center [200, 116] width 186 height 7
type textarea "NOT INTERESTED"
click at [351, 212] on button "Save" at bounding box center [353, 214] width 23 height 10
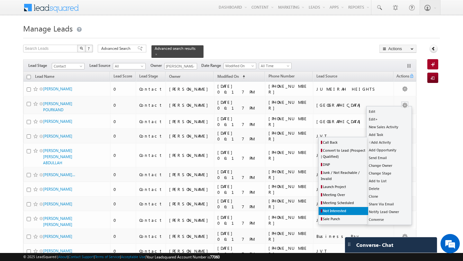
click at [332, 209] on span "Not Interested" at bounding box center [334, 211] width 23 height 4
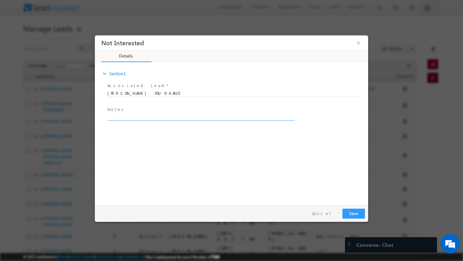
click at [159, 117] on textarea at bounding box center [200, 116] width 186 height 7
type textarea "not interested"
click at [346, 215] on button "Save" at bounding box center [353, 214] width 23 height 10
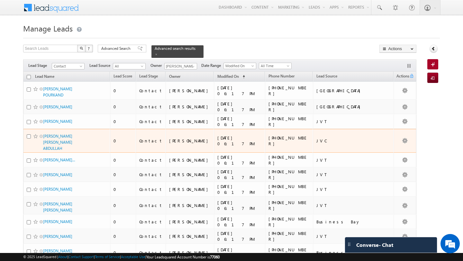
click at [265, 141] on td "+971-568869878" at bounding box center [289, 141] width 48 height 24
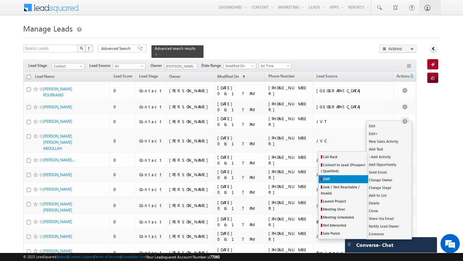
click at [333, 179] on link "DNP" at bounding box center [344, 179] width 50 height 8
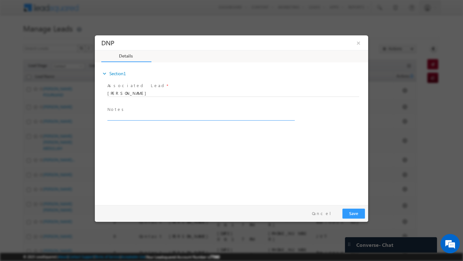
click at [210, 113] on textarea at bounding box center [200, 116] width 186 height 7
type textarea "DNP"
click at [349, 215] on button "Save" at bounding box center [353, 214] width 23 height 10
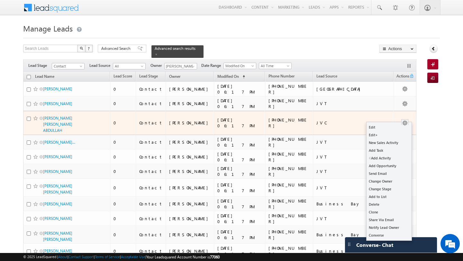
click at [342, 120] on tr "HANAN MOHAMMED OMER ABDULLAH 0 Contact Ashish Ranjan 17/09/2025 06:17 PM +971-5…" at bounding box center [219, 123] width 393 height 24
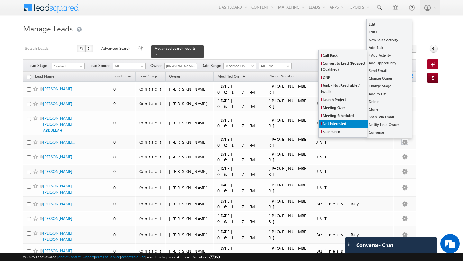
click at [331, 121] on link "Not Interested" at bounding box center [344, 124] width 50 height 8
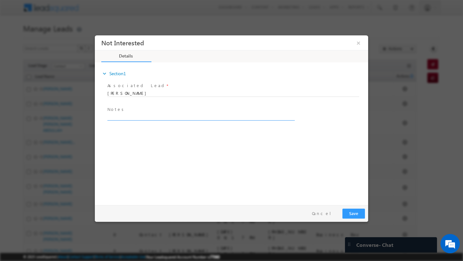
click at [143, 118] on textarea at bounding box center [200, 116] width 186 height 7
type textarea "NOT INTERESTED"
click at [358, 216] on button "Save" at bounding box center [353, 214] width 23 height 10
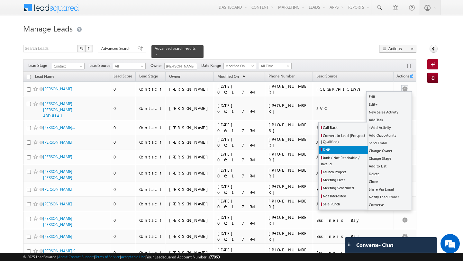
click at [335, 152] on link "DNP" at bounding box center [344, 150] width 50 height 8
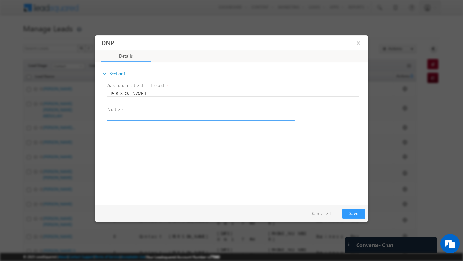
click at [118, 118] on textarea at bounding box center [200, 116] width 186 height 7
type textarea "DNP"
click at [350, 215] on button "Save" at bounding box center [353, 214] width 23 height 10
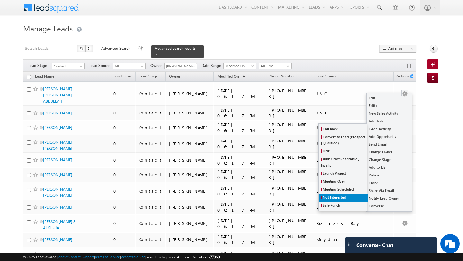
click at [335, 197] on span "Not Interested" at bounding box center [334, 197] width 23 height 4
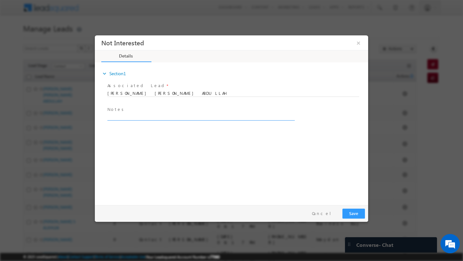
click at [149, 119] on textarea at bounding box center [200, 116] width 186 height 7
type textarea "NOT INTERESTED"
click at [358, 213] on button "Save" at bounding box center [353, 214] width 23 height 10
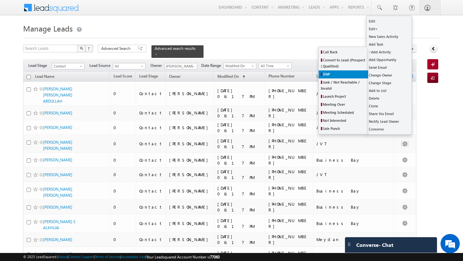
click at [339, 73] on link "DNP" at bounding box center [344, 74] width 50 height 8
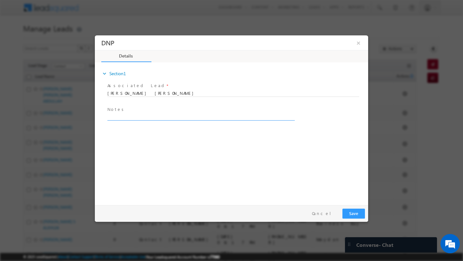
click at [184, 116] on textarea at bounding box center [200, 116] width 186 height 7
type textarea "DNP"
click at [351, 212] on button "Save" at bounding box center [353, 214] width 23 height 10
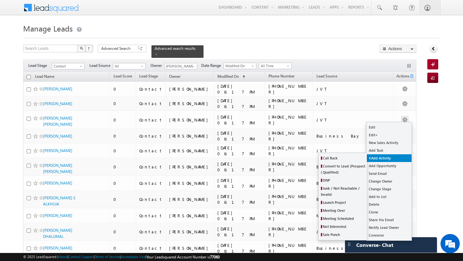
click at [390, 157] on link "Add Activity" at bounding box center [388, 158] width 45 height 8
click at [347, 177] on link "DNP" at bounding box center [344, 180] width 50 height 8
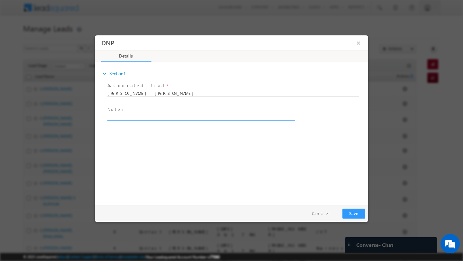
click at [194, 114] on textarea at bounding box center [200, 116] width 186 height 7
type textarea "DNP"
click at [355, 215] on button "Save" at bounding box center [353, 214] width 23 height 10
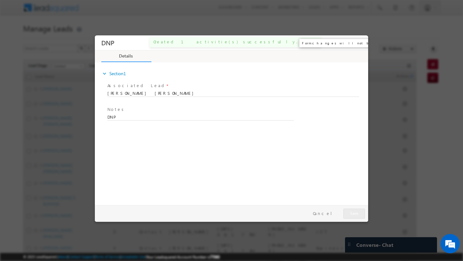
click at [359, 45] on button "×" at bounding box center [358, 43] width 11 height 12
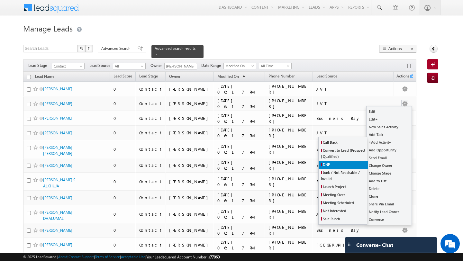
click at [348, 163] on link "DNP" at bounding box center [344, 165] width 50 height 8
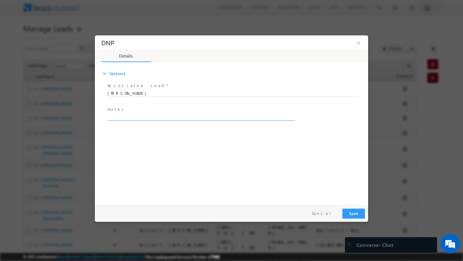
click at [145, 119] on textarea at bounding box center [200, 116] width 186 height 7
type textarea "DNP"
click at [353, 209] on button "Save" at bounding box center [353, 214] width 23 height 10
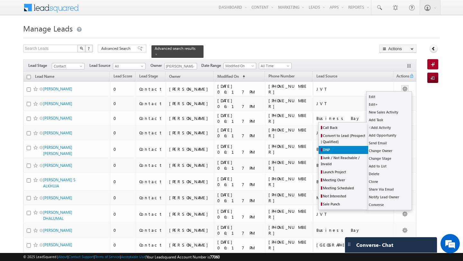
click at [338, 148] on link "DNP" at bounding box center [344, 150] width 50 height 8
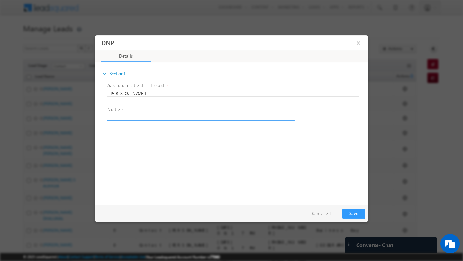
click at [213, 115] on textarea at bounding box center [200, 116] width 186 height 7
type textarea "DNP"
click at [359, 217] on button "Save" at bounding box center [353, 214] width 23 height 10
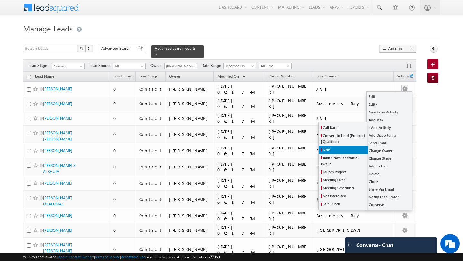
click at [338, 148] on link "DNP" at bounding box center [344, 150] width 50 height 8
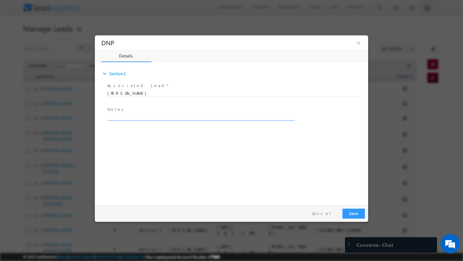
click at [131, 118] on textarea at bounding box center [200, 116] width 186 height 7
type textarea "DNP"
click at [352, 216] on button "Save" at bounding box center [353, 214] width 23 height 10
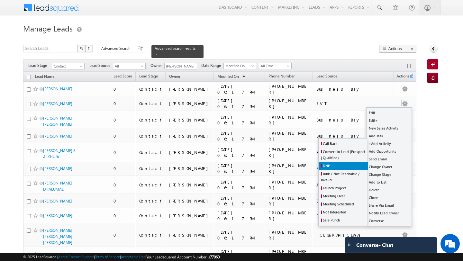
click at [347, 165] on link "DNP" at bounding box center [344, 166] width 50 height 8
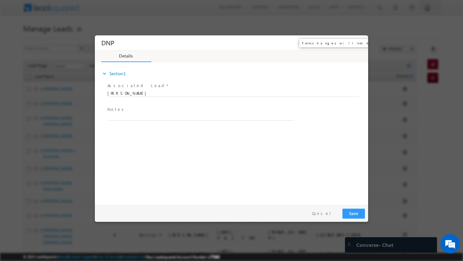
click at [361, 42] on button "×" at bounding box center [358, 43] width 11 height 12
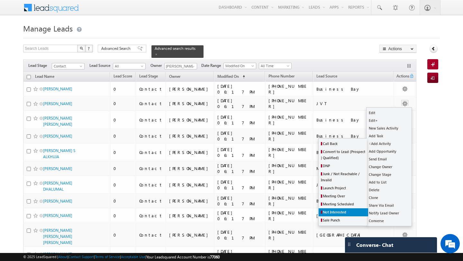
click at [337, 211] on span "Not Interested" at bounding box center [334, 212] width 23 height 4
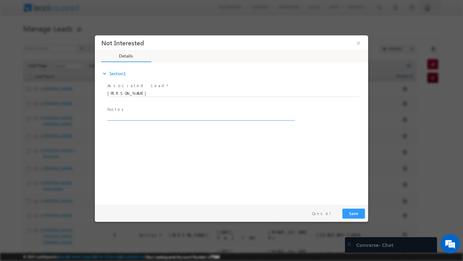
click at [238, 118] on textarea at bounding box center [200, 116] width 186 height 7
type textarea "DNP"
click at [346, 215] on button "Save" at bounding box center [353, 214] width 23 height 10
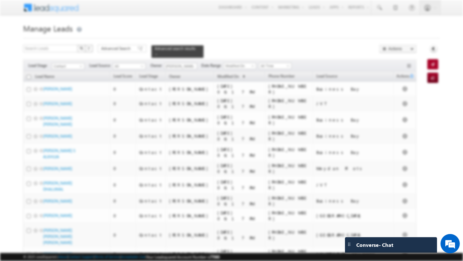
click at [359, 44] on div at bounding box center [231, 128] width 273 height 186
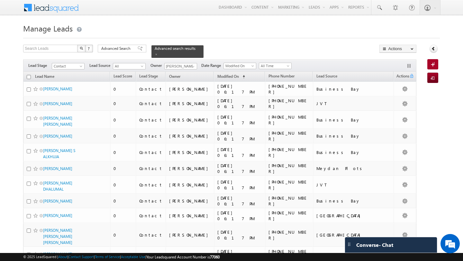
drag, startPoint x: 426, startPoint y: 102, endPoint x: 431, endPoint y: 98, distance: 5.8
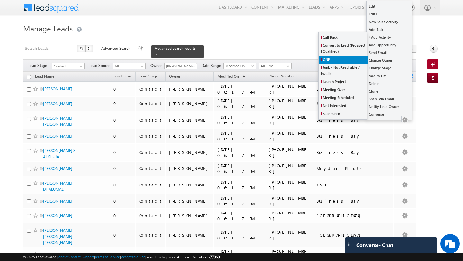
click at [338, 61] on link "DNP" at bounding box center [344, 60] width 50 height 8
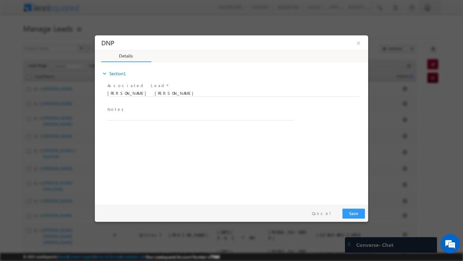
click at [196, 113] on span "Notes *" at bounding box center [198, 109] width 183 height 7
click at [186, 117] on textarea at bounding box center [200, 116] width 186 height 7
type textarea "DNP"
click at [358, 215] on button "Save" at bounding box center [353, 214] width 23 height 10
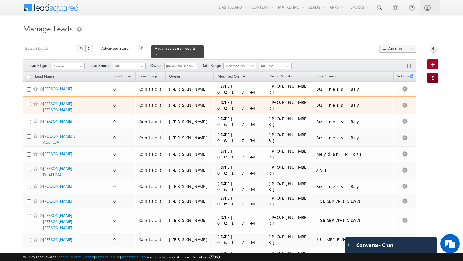
click at [416, 104] on td at bounding box center [404, 105] width 23 height 18
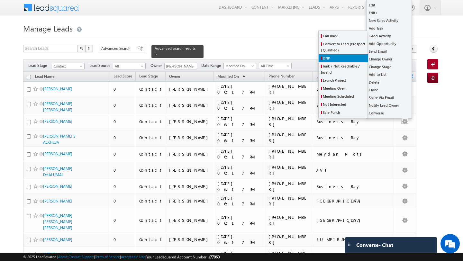
click at [341, 57] on link "DNP" at bounding box center [344, 58] width 50 height 8
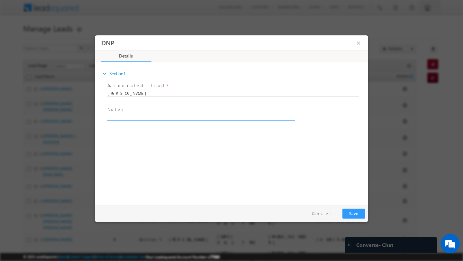
click at [185, 116] on textarea at bounding box center [200, 116] width 186 height 7
type textarea "DNP"
click at [355, 214] on button "Save" at bounding box center [353, 214] width 23 height 10
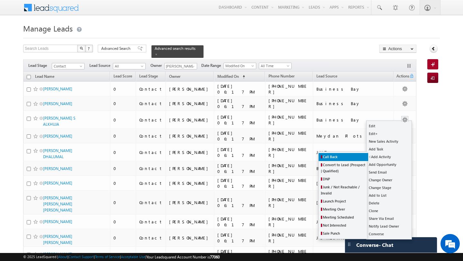
click at [356, 159] on link "Call Back" at bounding box center [344, 157] width 50 height 8
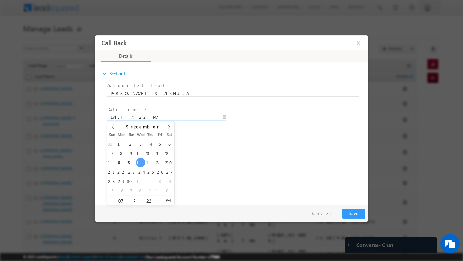
click at [159, 115] on input "[DATE] 7:22 PM" at bounding box center [166, 117] width 119 height 6
click at [223, 115] on input "[DATE] 7:22 PM" at bounding box center [166, 117] width 119 height 6
type input "[DATE] 7:22 PM"
type input "11"
type input "[DATE] 11:22 PM"
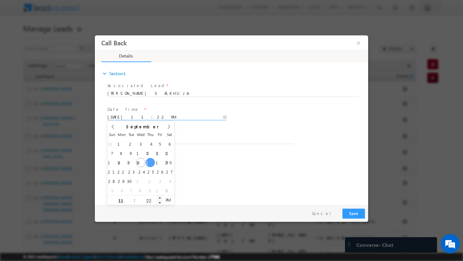
click at [152, 200] on input "22" at bounding box center [148, 201] width 27 height 4
type input "30"
type input "[DATE] 11:30 AM"
click at [167, 199] on span "PM" at bounding box center [168, 200] width 12 height 10
click at [335, 189] on div "expand_more Section1 Associated Lead * [PERSON_NAME] S ALKHUJA Yes No *" at bounding box center [233, 132] width 270 height 139
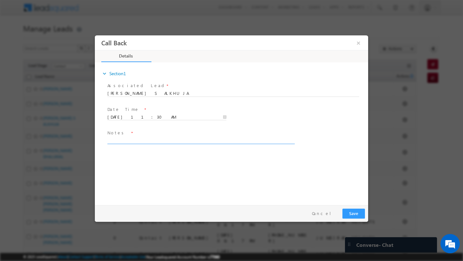
click at [125, 140] on textarea at bounding box center [200, 140] width 186 height 7
type textarea "a"
type textarea "Asked for a callback [DATE]. Will follow up."
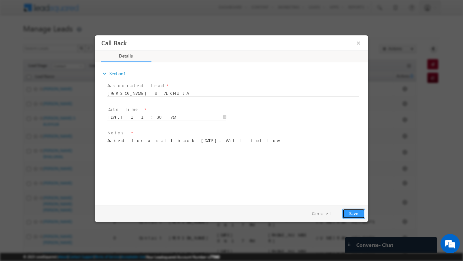
click at [352, 211] on button "Save" at bounding box center [353, 214] width 23 height 10
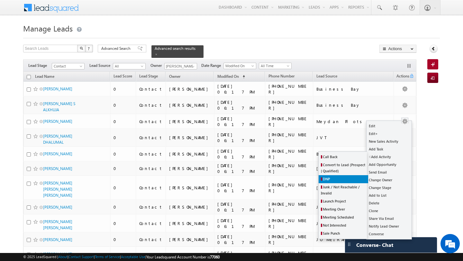
click at [340, 181] on link "DNP" at bounding box center [344, 179] width 50 height 8
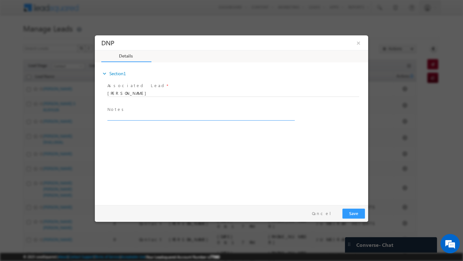
click at [117, 114] on textarea at bounding box center [200, 116] width 186 height 7
type textarea "DNP"
click at [353, 213] on button "Save" at bounding box center [353, 214] width 23 height 10
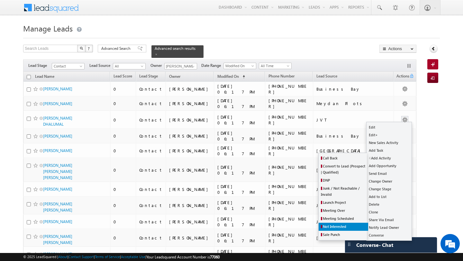
click at [330, 230] on link "Not Interested" at bounding box center [344, 227] width 50 height 8
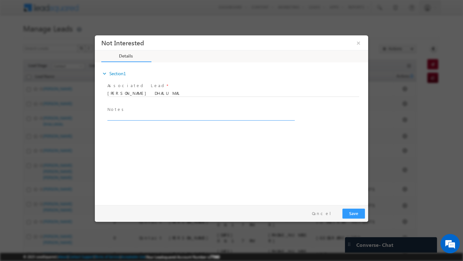
click at [121, 119] on textarea at bounding box center [200, 116] width 186 height 7
type textarea "NOT INTERESTED"
click at [356, 212] on button "Save" at bounding box center [353, 214] width 23 height 10
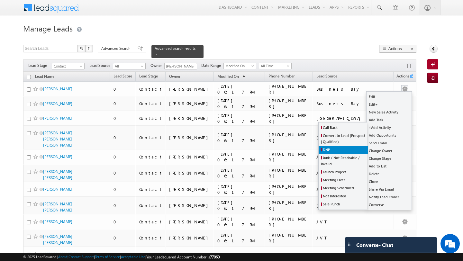
click at [339, 150] on link "DNP" at bounding box center [344, 150] width 50 height 8
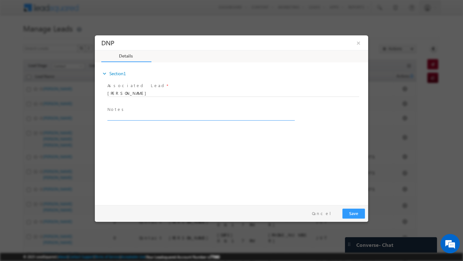
click at [154, 119] on textarea at bounding box center [200, 116] width 186 height 7
type textarea "DNP"
click at [352, 213] on button "Save" at bounding box center [353, 214] width 23 height 10
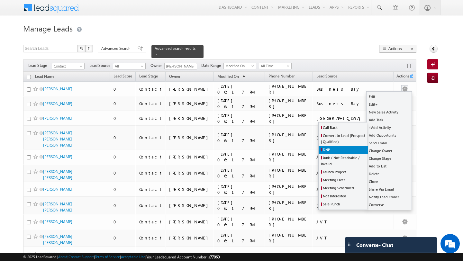
click at [338, 150] on link "DNP" at bounding box center [344, 150] width 50 height 8
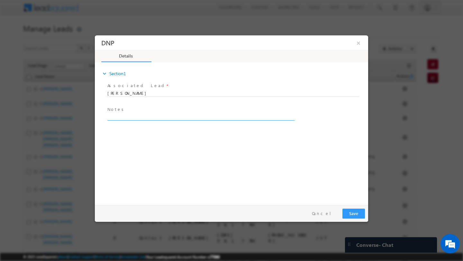
click at [166, 119] on textarea at bounding box center [200, 116] width 186 height 7
type textarea "DNP"
click at [353, 214] on button "Save" at bounding box center [353, 214] width 23 height 10
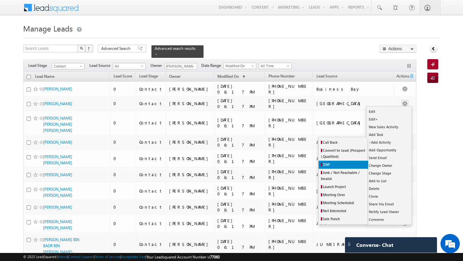
click at [343, 166] on link "DNP" at bounding box center [344, 165] width 50 height 8
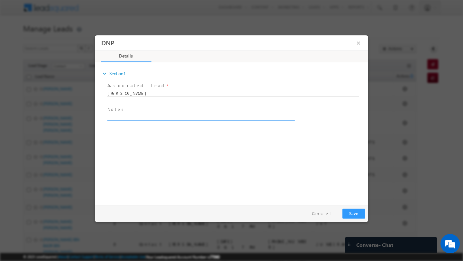
click at [119, 118] on textarea at bounding box center [200, 116] width 186 height 7
type textarea "DNP"
click at [349, 214] on button "Save" at bounding box center [353, 214] width 23 height 10
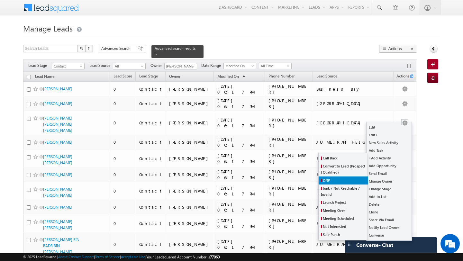
click at [349, 181] on link "DNP" at bounding box center [344, 180] width 50 height 8
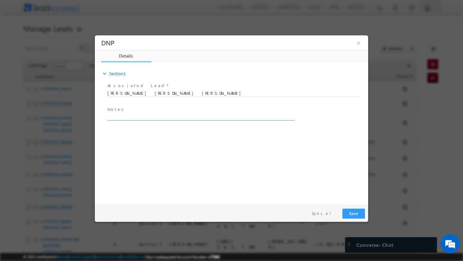
click at [129, 118] on textarea at bounding box center [200, 116] width 186 height 7
type textarea "DNP"
click at [358, 217] on button "Save" at bounding box center [353, 214] width 23 height 10
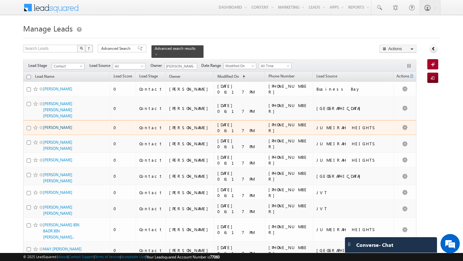
click at [62, 125] on link "[PERSON_NAME]" at bounding box center [57, 127] width 29 height 5
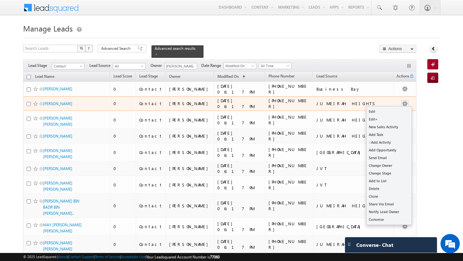
click at [406, 105] on button "button" at bounding box center [404, 104] width 6 height 6
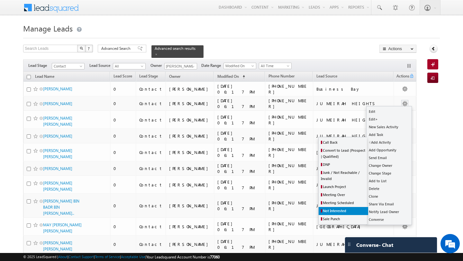
click at [338, 210] on span "Not Interested" at bounding box center [334, 211] width 23 height 4
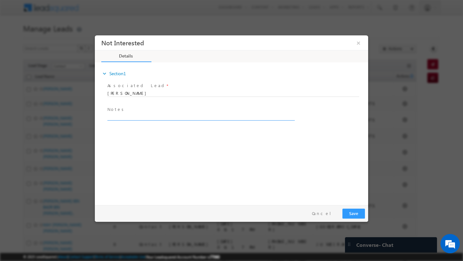
click at [140, 117] on textarea at bounding box center [200, 116] width 186 height 7
type textarea "DNP"
click at [360, 214] on button "Save" at bounding box center [353, 214] width 23 height 10
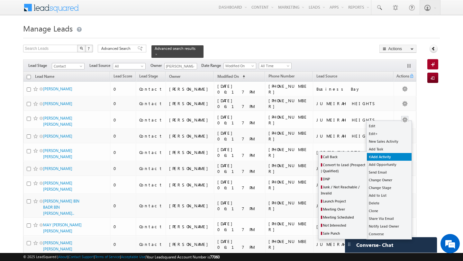
click at [397, 154] on link "Add Activity" at bounding box center [388, 157] width 45 height 8
